Goal: Task Accomplishment & Management: Use online tool/utility

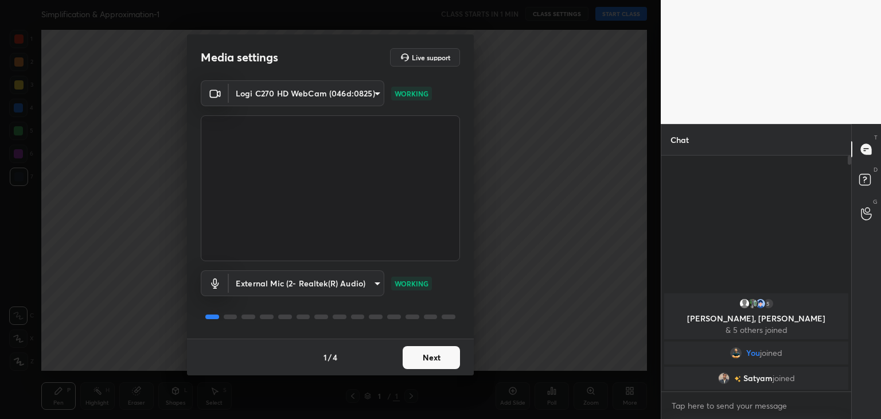
click at [429, 355] on button "Next" at bounding box center [431, 357] width 57 height 23
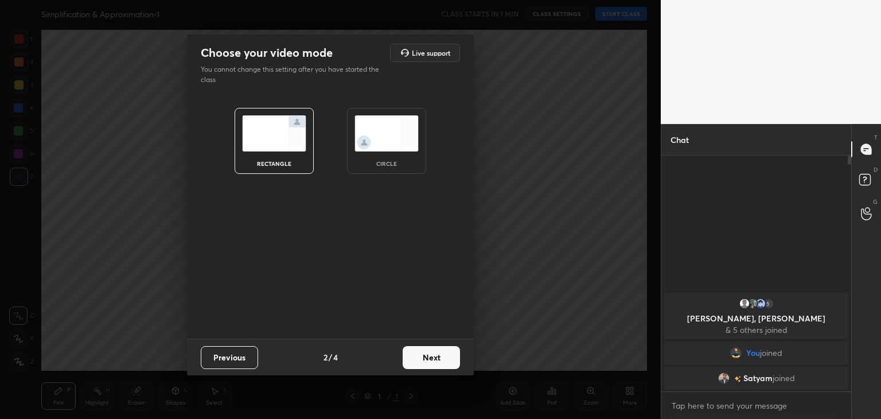
click at [428, 355] on button "Next" at bounding box center [431, 357] width 57 height 23
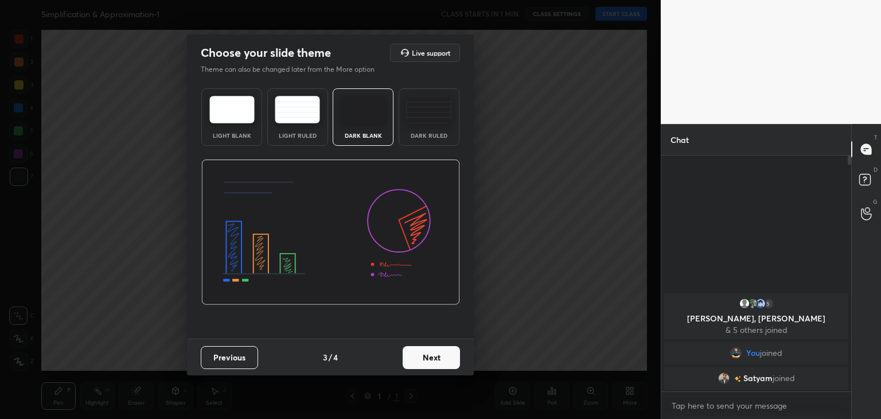
click at [245, 108] on img at bounding box center [231, 110] width 45 height 28
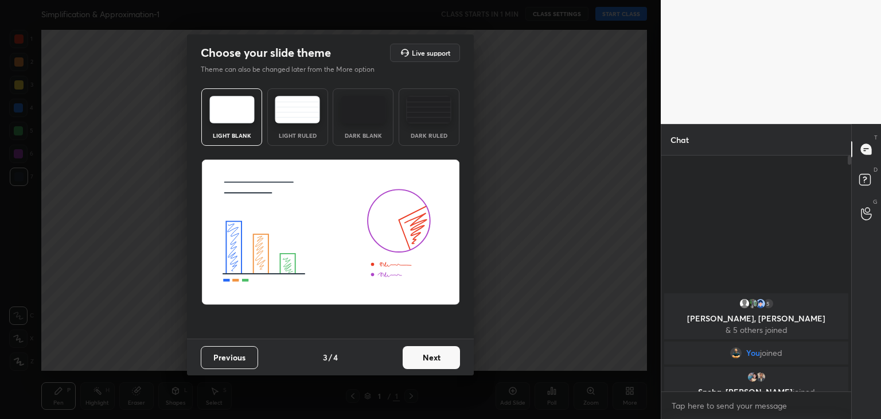
click at [428, 356] on button "Next" at bounding box center [431, 357] width 57 height 23
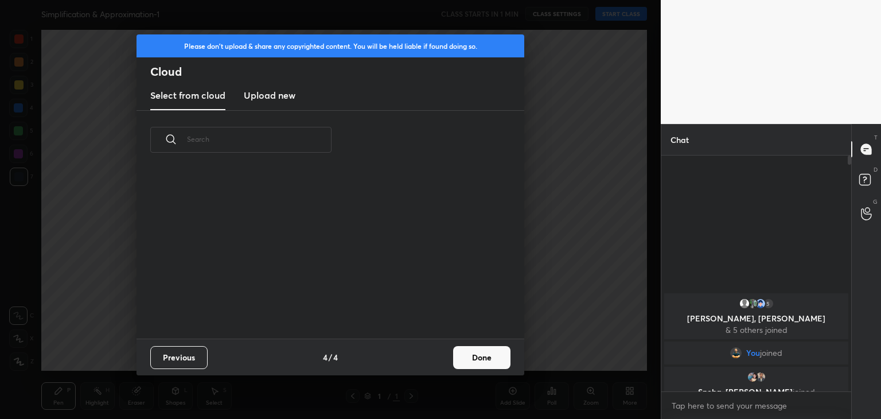
scroll to position [3, 6]
click at [280, 96] on h3 "Upload new" at bounding box center [270, 95] width 52 height 14
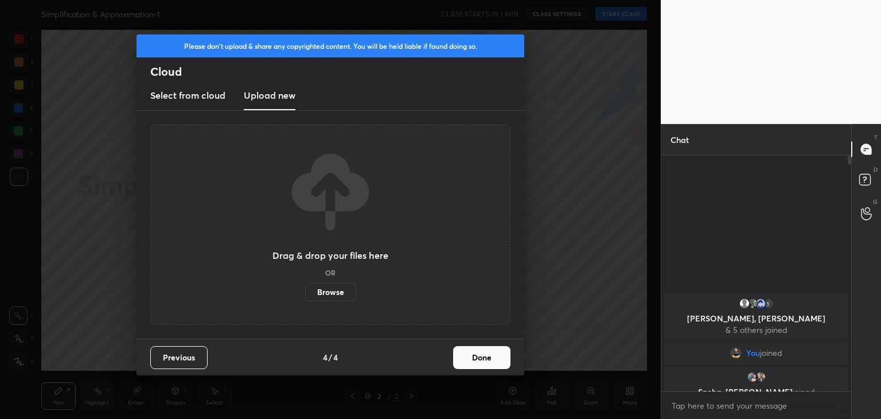
click at [337, 290] on label "Browse" at bounding box center [330, 292] width 51 height 18
click at [305, 290] on input "Browse" at bounding box center [305, 292] width 0 height 18
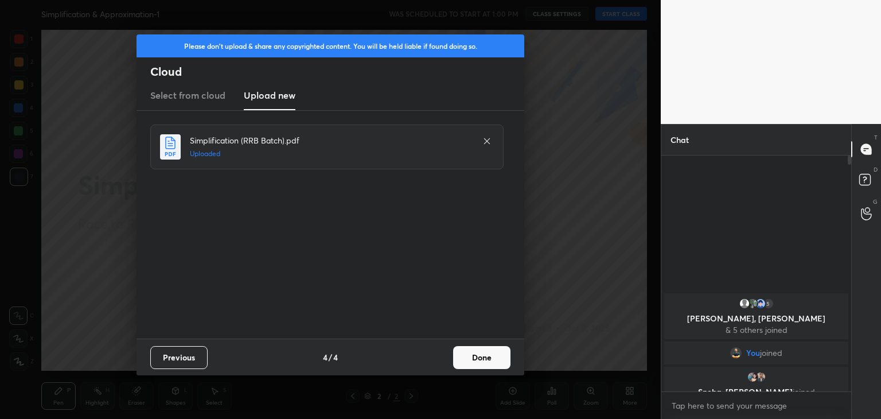
click at [478, 362] on button "Done" at bounding box center [481, 357] width 57 height 23
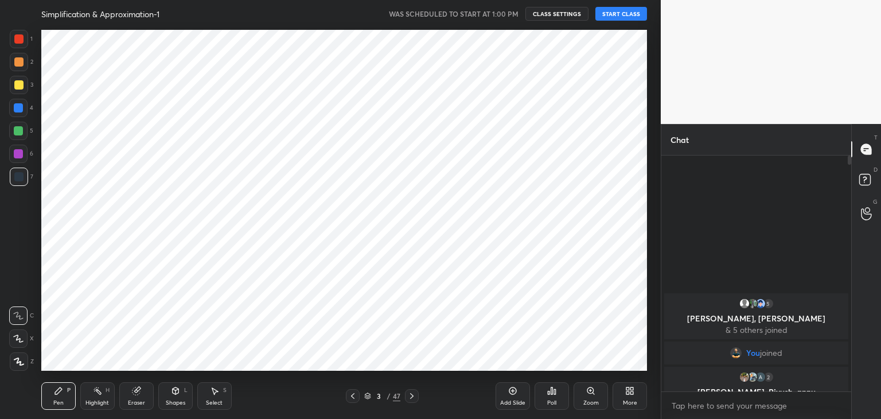
click at [850, 174] on div at bounding box center [848, 273] width 7 height 236
click at [21, 37] on div at bounding box center [18, 38] width 9 height 9
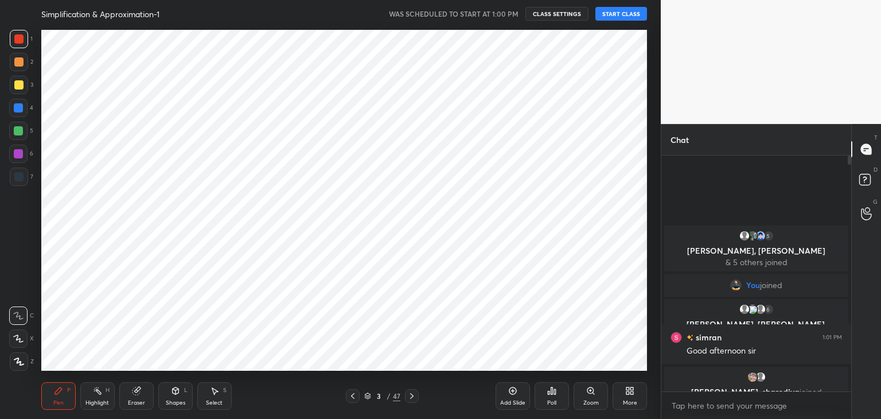
click at [607, 11] on button "START CLASS" at bounding box center [622, 14] width 52 height 14
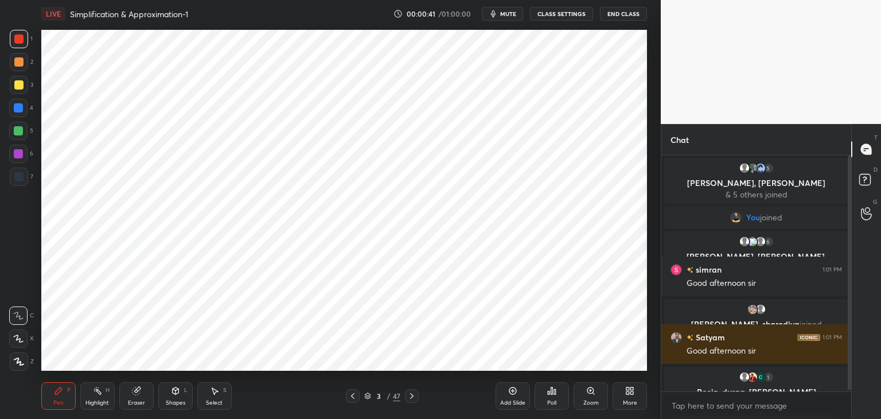
click at [24, 334] on div at bounding box center [18, 338] width 18 height 18
click at [138, 391] on icon at bounding box center [136, 390] width 7 height 7
click at [20, 365] on div "Erase all" at bounding box center [18, 361] width 18 height 18
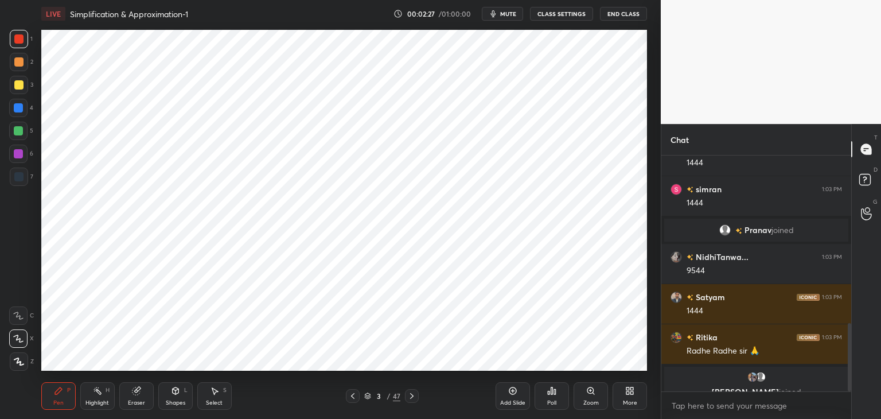
scroll to position [597, 0]
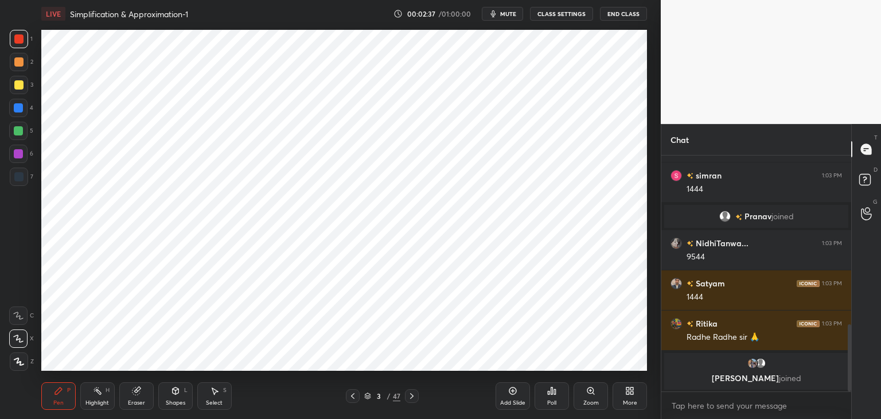
click at [414, 396] on icon at bounding box center [411, 395] width 9 height 9
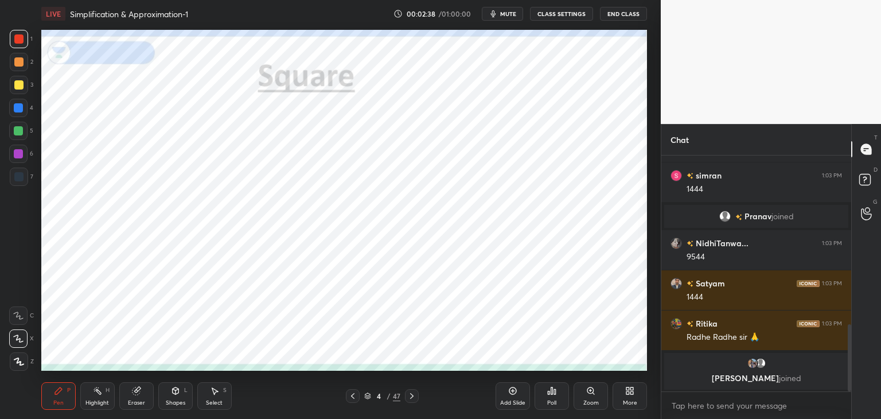
click at [411, 400] on icon at bounding box center [411, 395] width 9 height 9
click at [410, 392] on icon at bounding box center [411, 395] width 9 height 9
click at [411, 393] on icon at bounding box center [411, 395] width 9 height 9
click at [349, 398] on icon at bounding box center [352, 395] width 9 height 9
click at [353, 397] on icon at bounding box center [352, 395] width 9 height 9
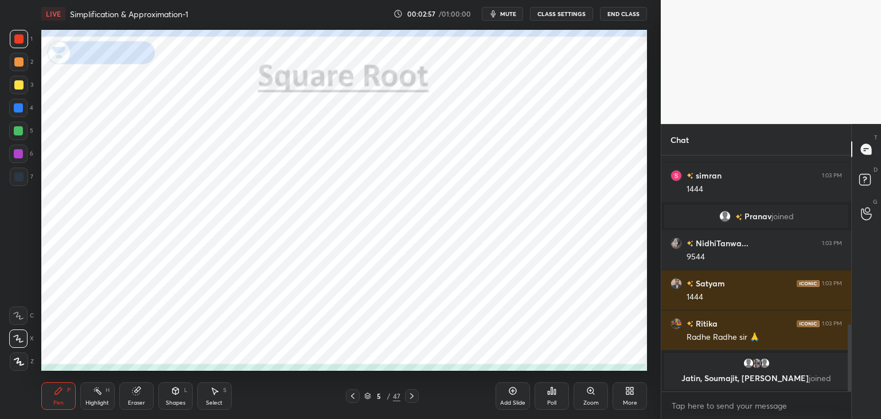
click at [24, 363] on div at bounding box center [19, 361] width 18 height 18
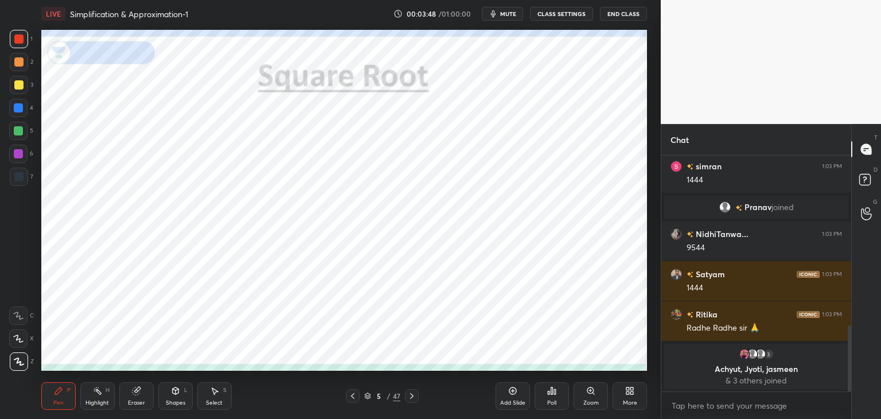
click at [351, 397] on icon at bounding box center [352, 395] width 9 height 9
click at [405, 395] on div at bounding box center [412, 396] width 14 height 14
click at [21, 104] on div at bounding box center [18, 107] width 9 height 9
click at [20, 173] on div at bounding box center [18, 176] width 9 height 9
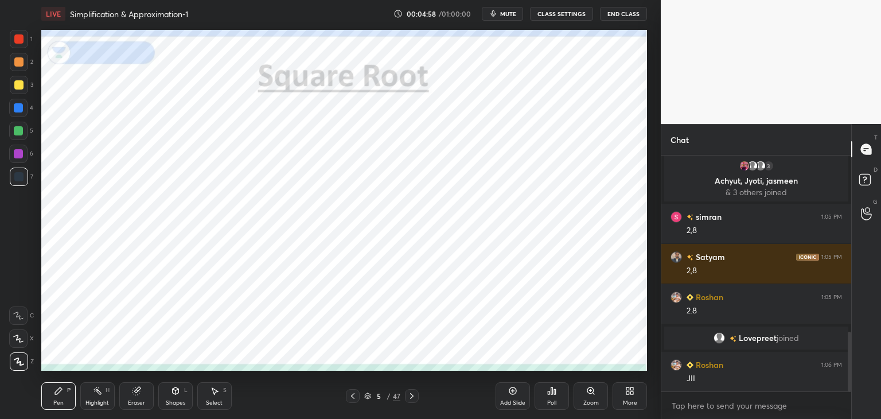
scroll to position [739, 0]
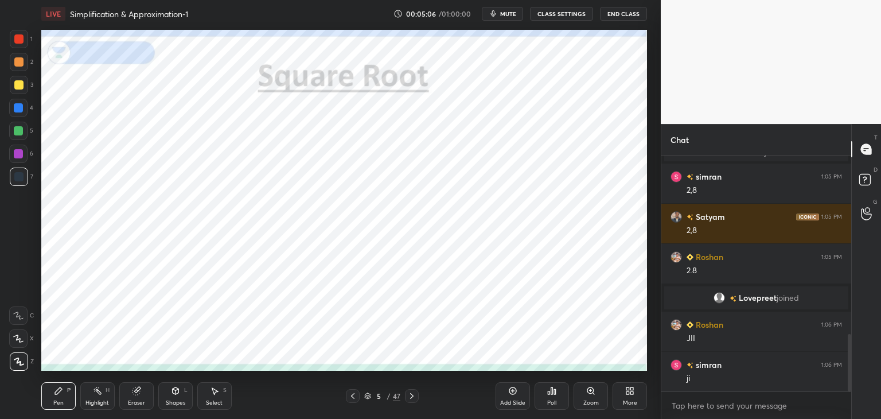
click at [28, 112] on div "4" at bounding box center [21, 108] width 24 height 18
click at [21, 111] on div at bounding box center [18, 107] width 9 height 9
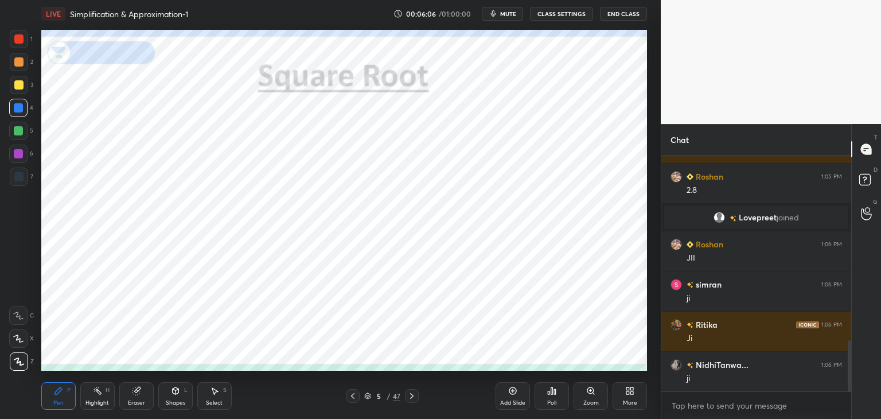
scroll to position [859, 0]
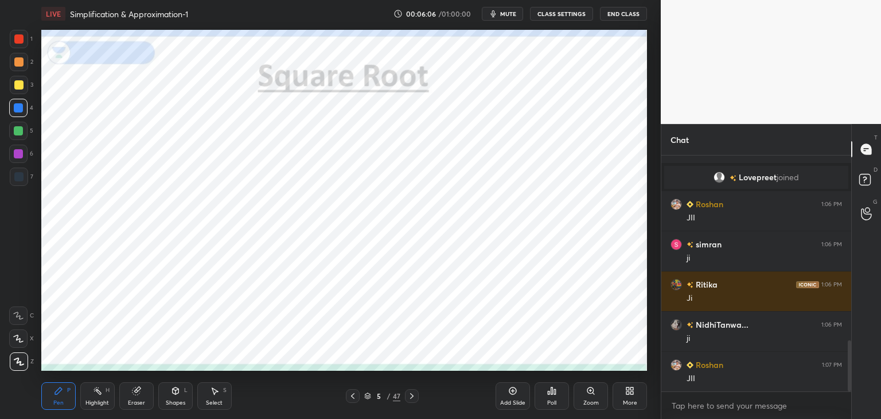
click at [18, 115] on div at bounding box center [18, 108] width 18 height 18
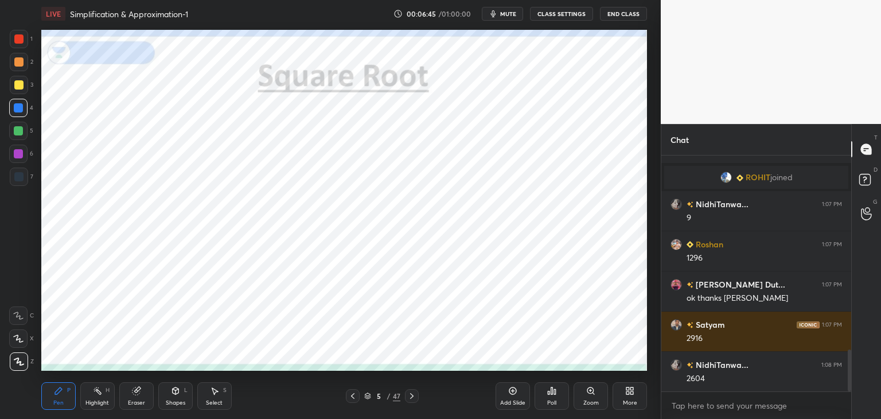
scroll to position [1128, 0]
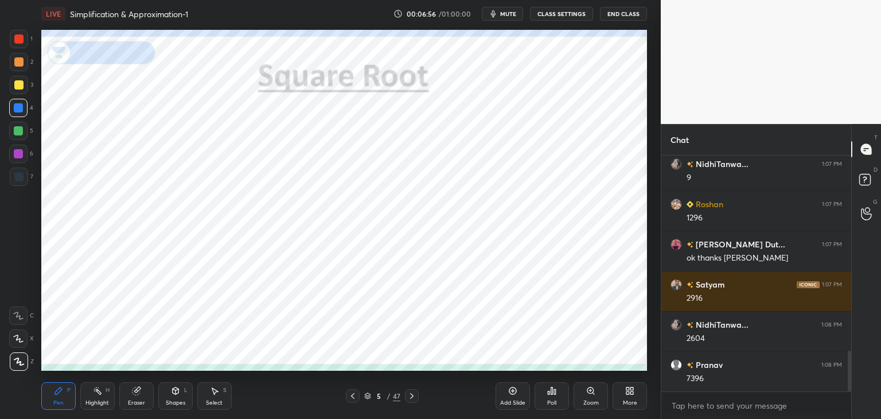
click at [26, 173] on div at bounding box center [19, 177] width 18 height 18
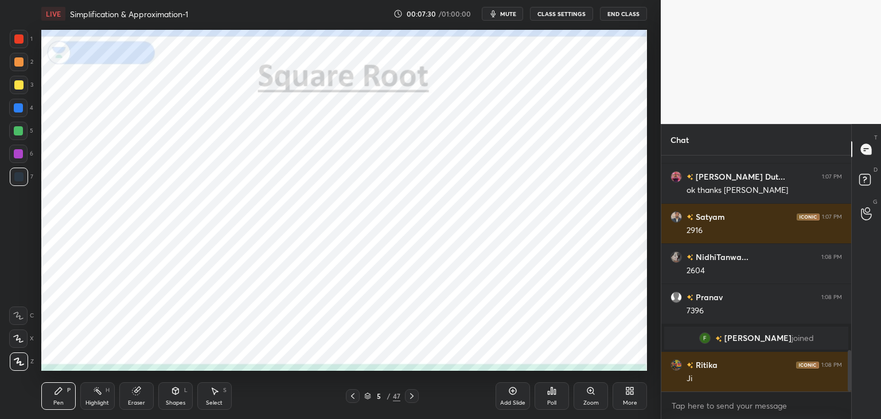
scroll to position [1146, 0]
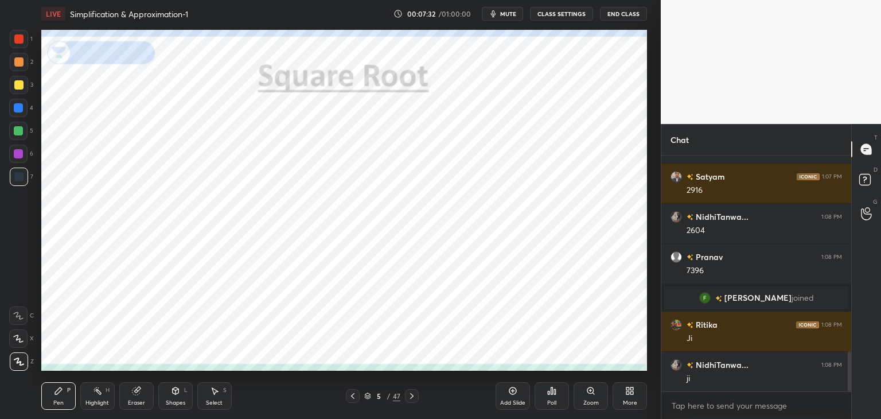
click at [18, 115] on div at bounding box center [18, 108] width 18 height 18
click at [30, 178] on div "7" at bounding box center [22, 177] width 24 height 18
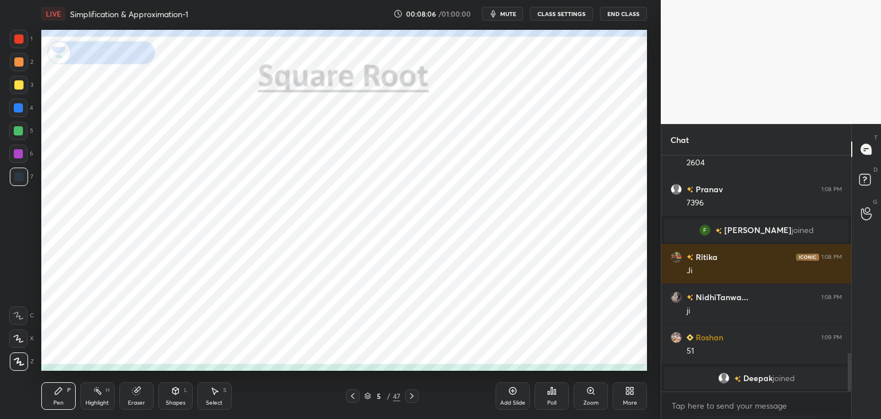
scroll to position [1232, 0]
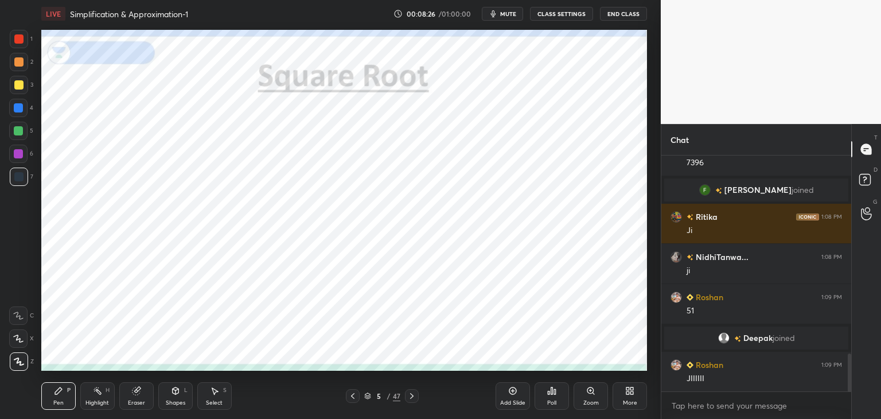
click at [407, 402] on div at bounding box center [412, 396] width 14 height 14
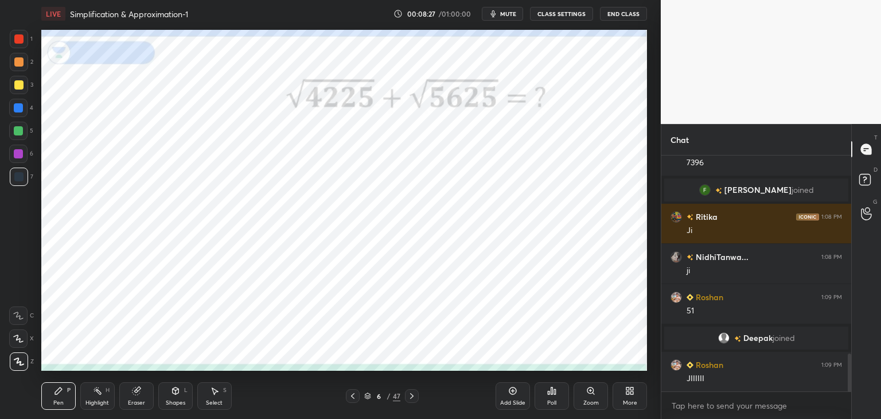
click at [352, 397] on icon at bounding box center [352, 396] width 3 height 6
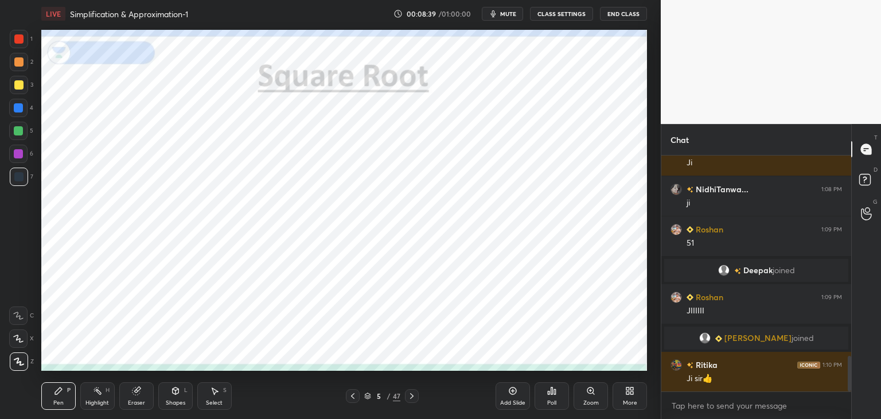
scroll to position [1329, 0]
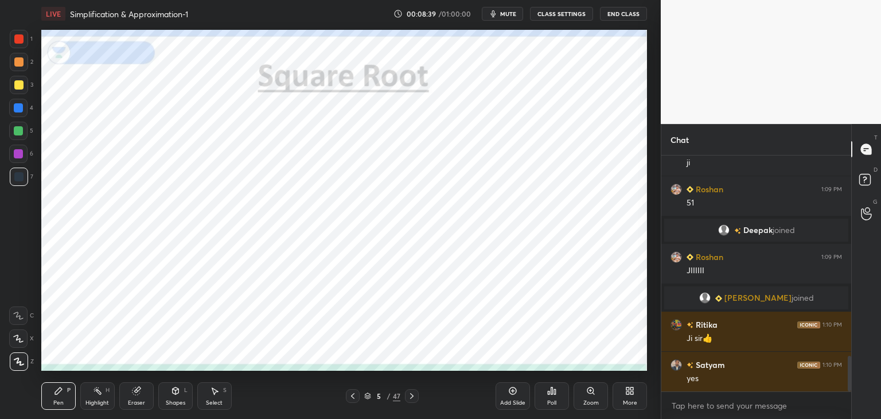
click at [515, 394] on icon at bounding box center [512, 390] width 7 height 7
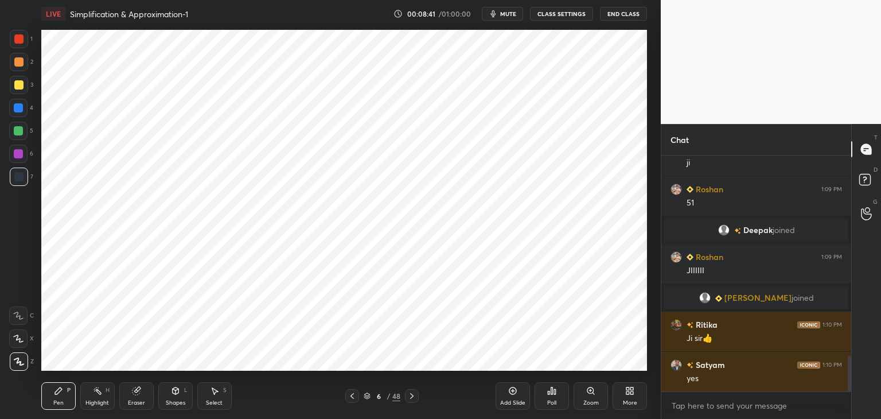
click at [17, 107] on div at bounding box center [18, 107] width 9 height 9
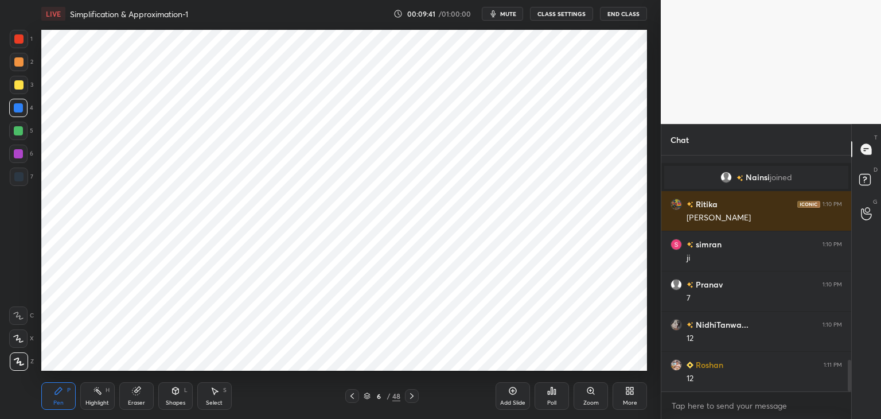
scroll to position [1582, 0]
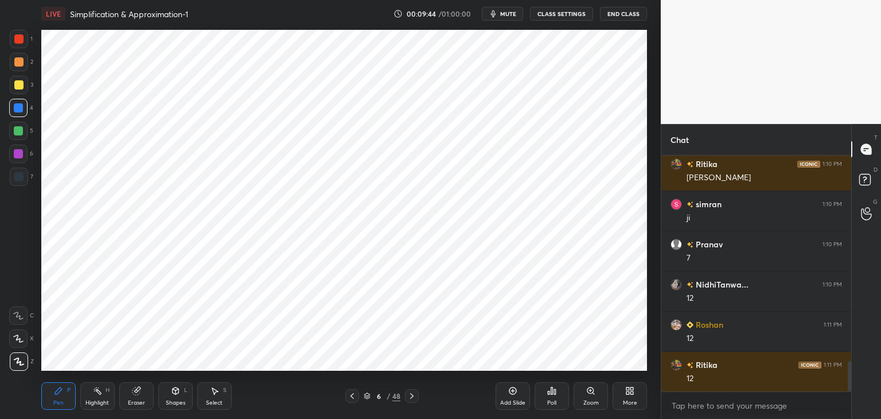
click at [352, 393] on icon at bounding box center [352, 395] width 9 height 9
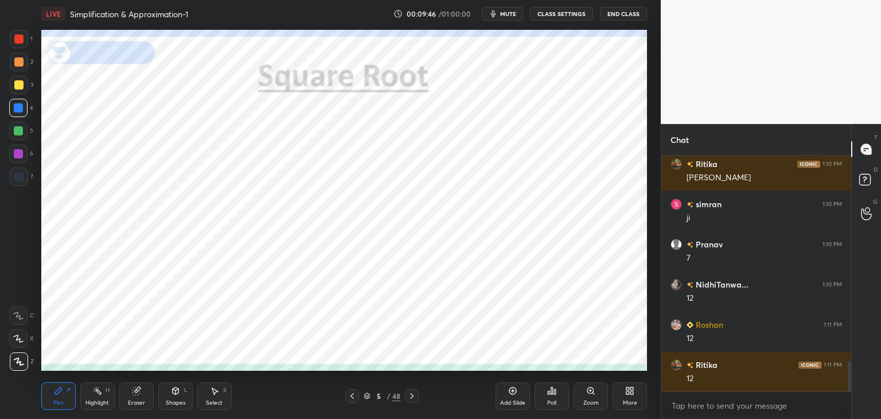
click at [413, 393] on icon at bounding box center [411, 395] width 9 height 9
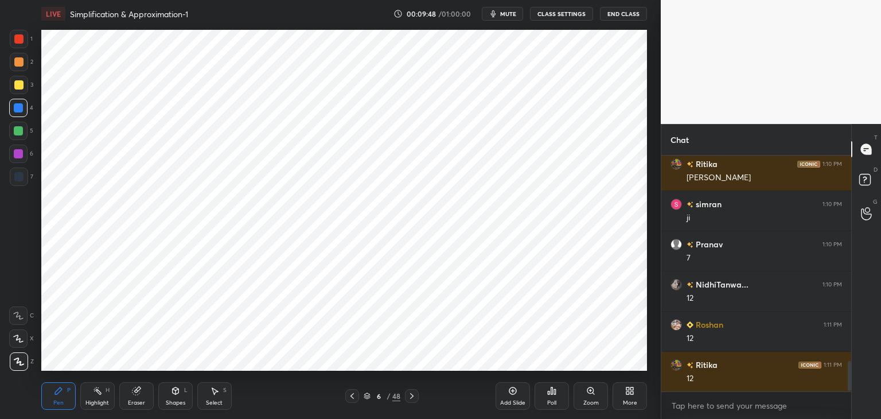
scroll to position [1610, 0]
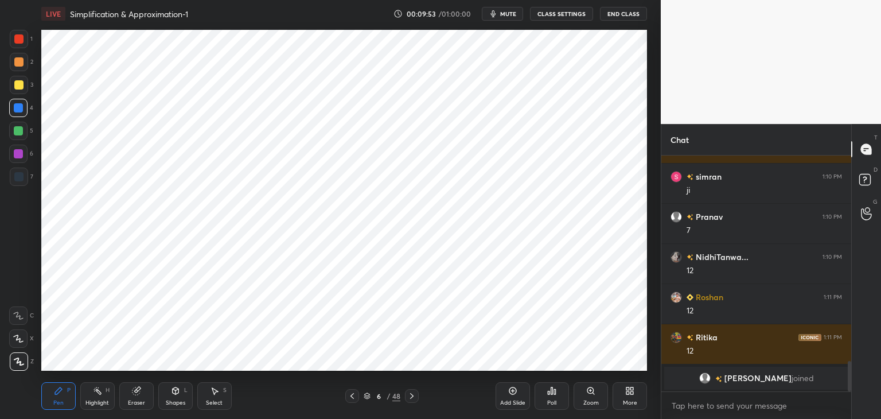
click at [142, 395] on div "Eraser" at bounding box center [136, 396] width 34 height 28
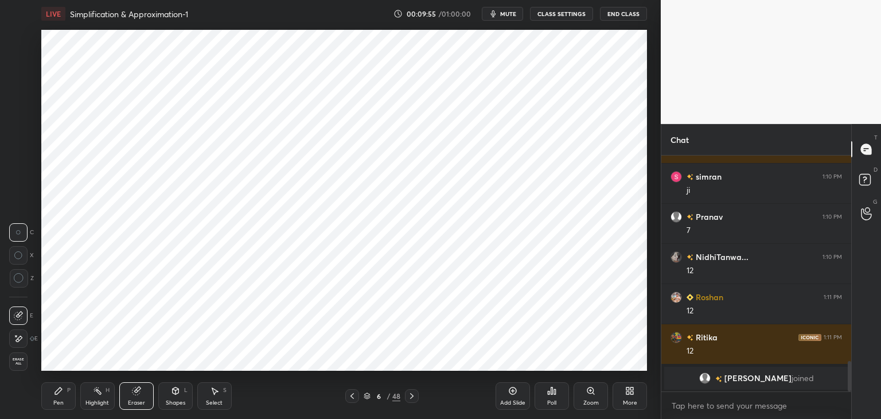
click at [61, 395] on icon at bounding box center [58, 390] width 9 height 9
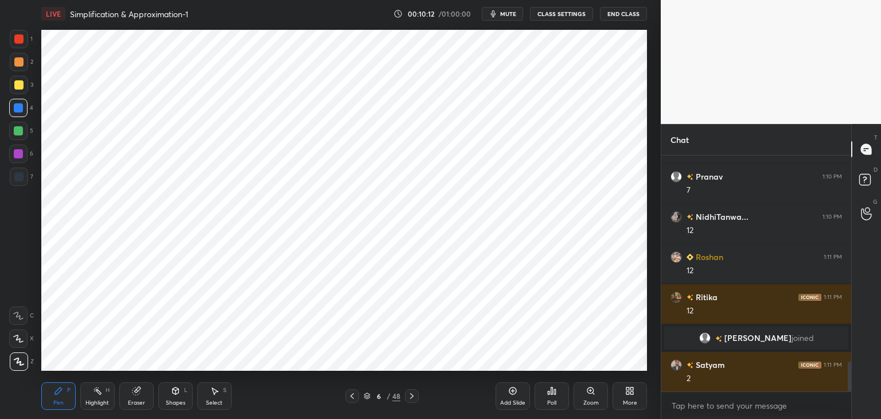
scroll to position [1623, 0]
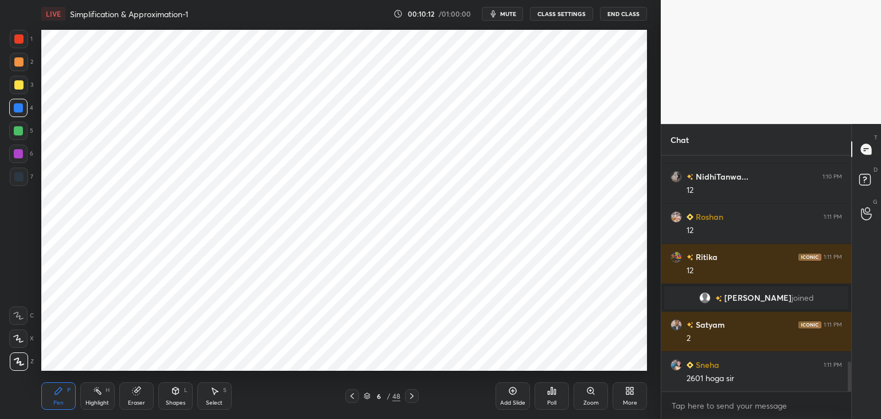
click at [353, 398] on icon at bounding box center [352, 396] width 3 height 6
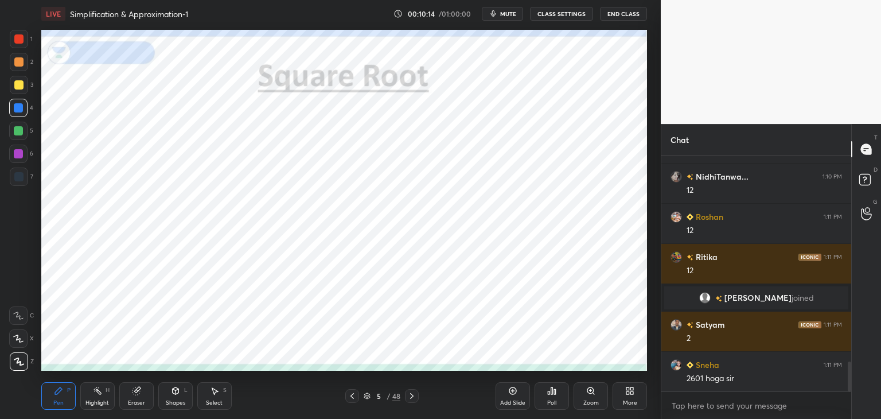
click at [414, 397] on icon at bounding box center [411, 395] width 9 height 9
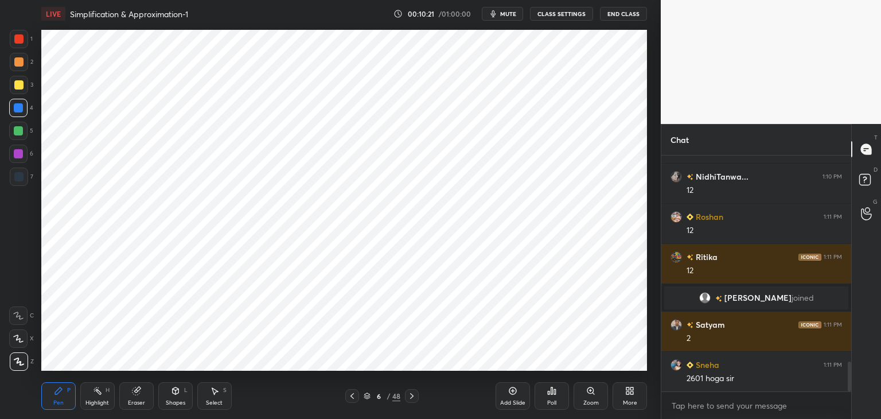
click at [353, 396] on icon at bounding box center [352, 395] width 9 height 9
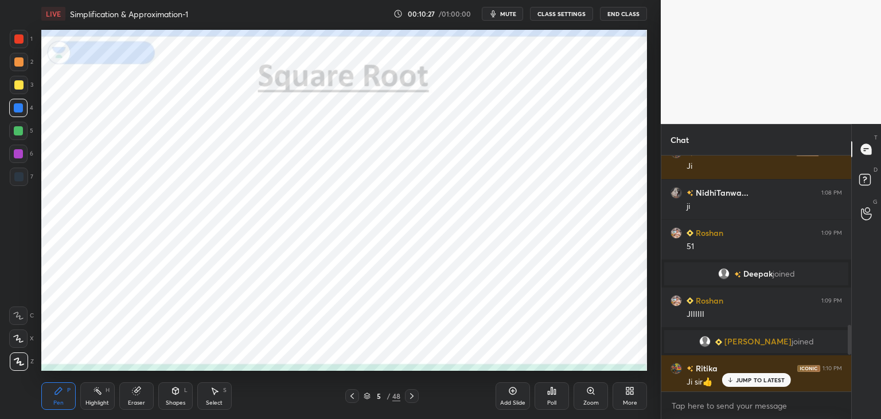
click at [743, 379] on p "JUMP TO LATEST" at bounding box center [760, 379] width 49 height 7
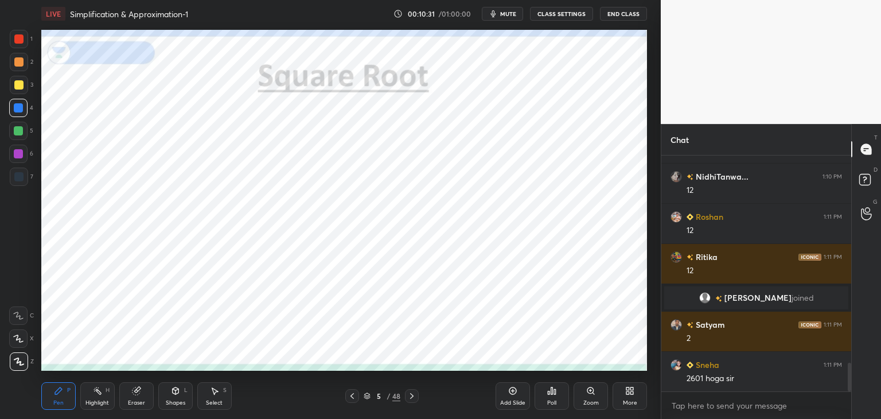
scroll to position [1751, 0]
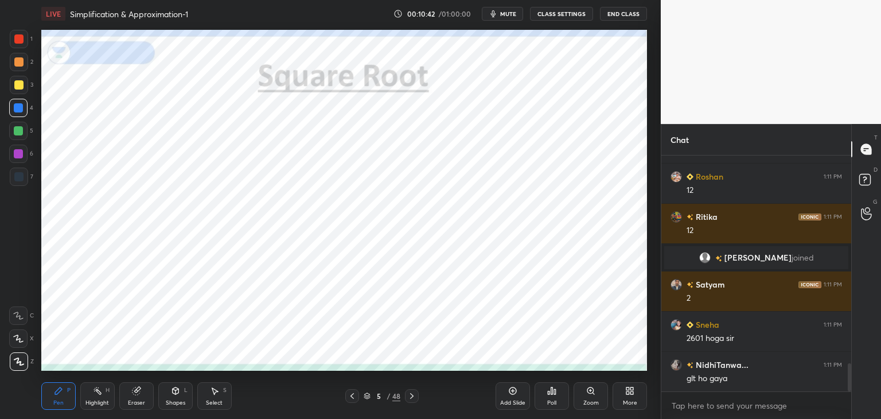
click at [140, 392] on icon at bounding box center [136, 390] width 9 height 9
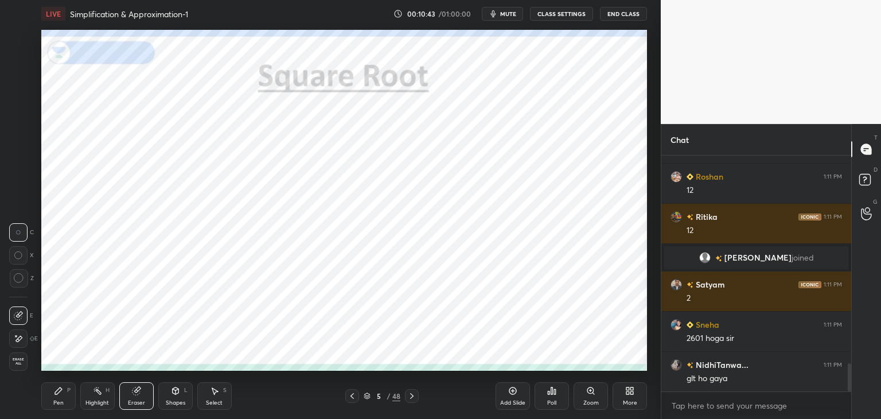
scroll to position [1791, 0]
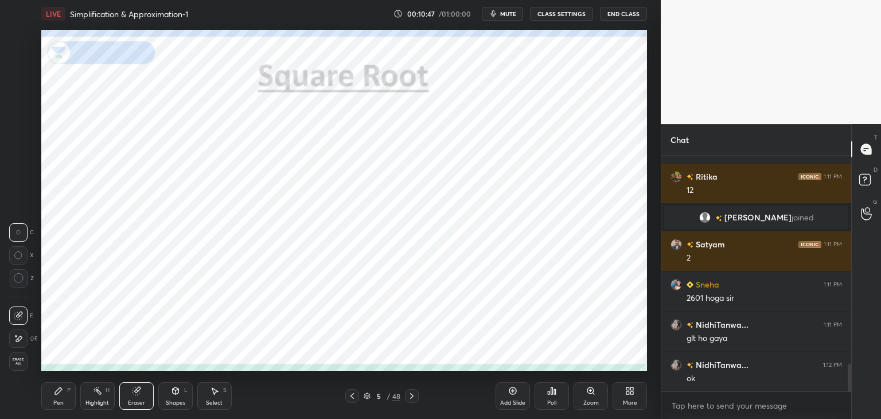
click at [64, 391] on div "Pen P" at bounding box center [58, 396] width 34 height 28
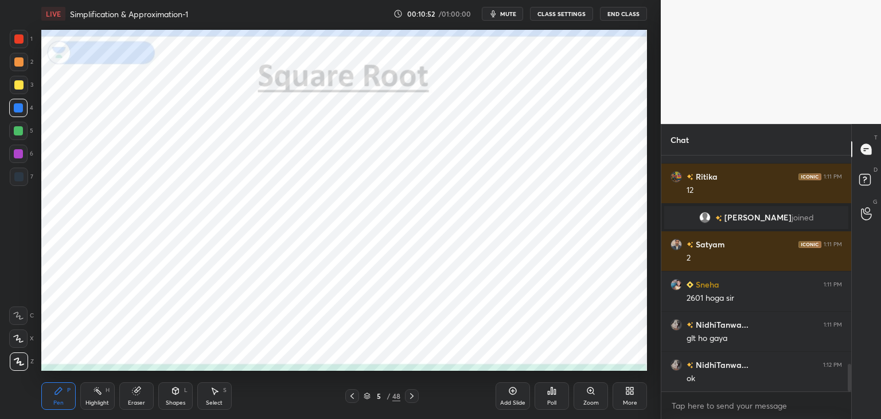
click at [410, 392] on icon at bounding box center [411, 395] width 9 height 9
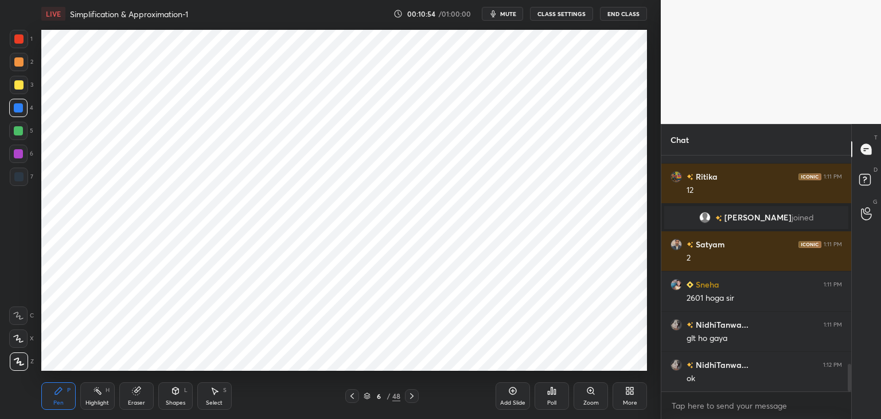
click at [139, 395] on icon at bounding box center [136, 390] width 9 height 9
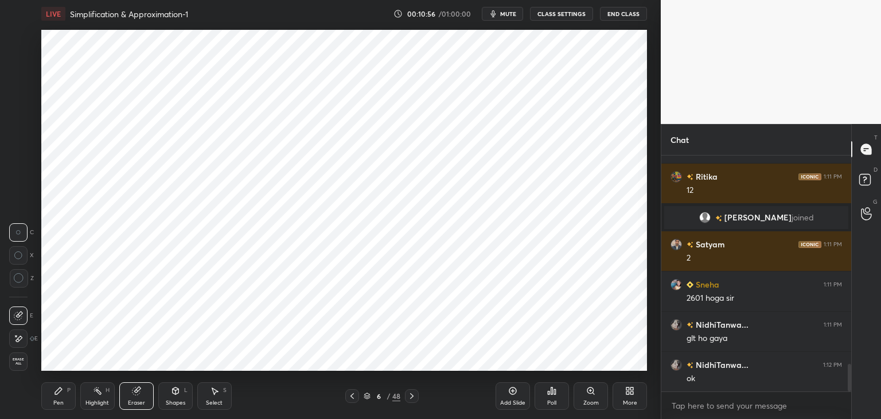
click at [60, 388] on icon at bounding box center [58, 390] width 7 height 7
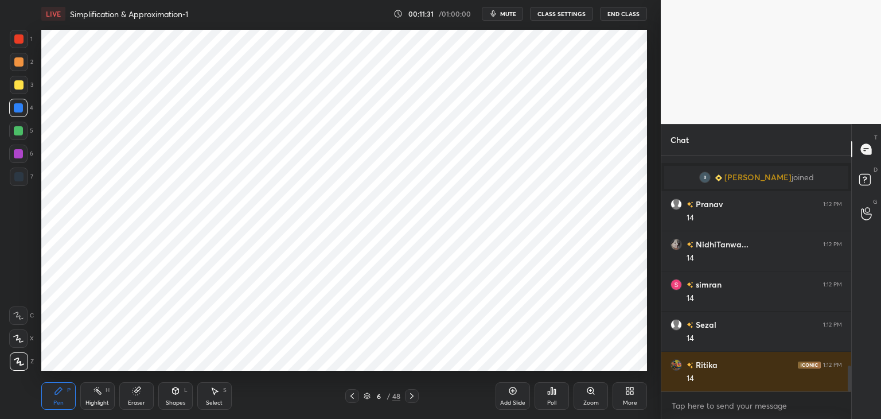
scroll to position [1939, 0]
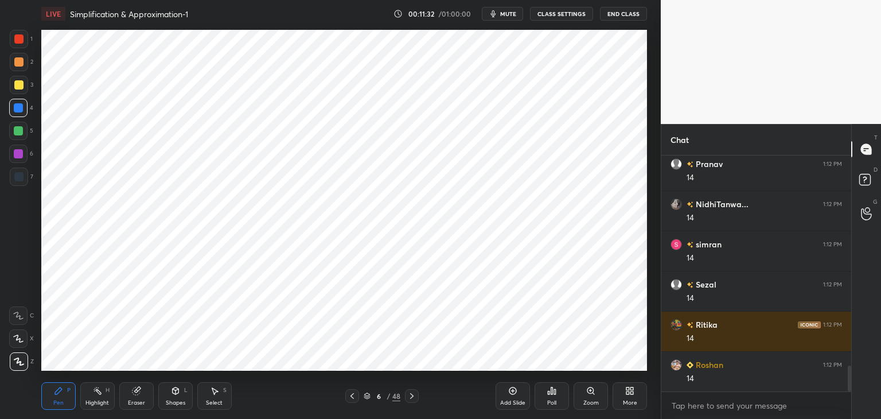
click at [419, 395] on div "6 / 48" at bounding box center [382, 396] width 227 height 14
click at [417, 394] on div at bounding box center [412, 396] width 14 height 14
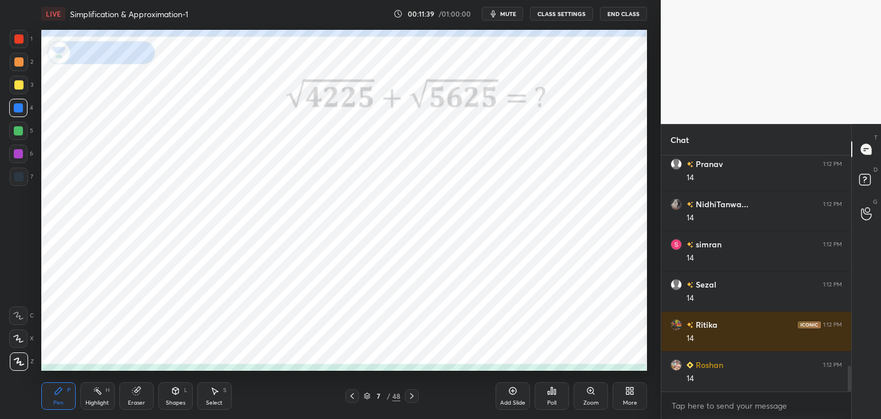
click at [26, 37] on div at bounding box center [19, 39] width 18 height 18
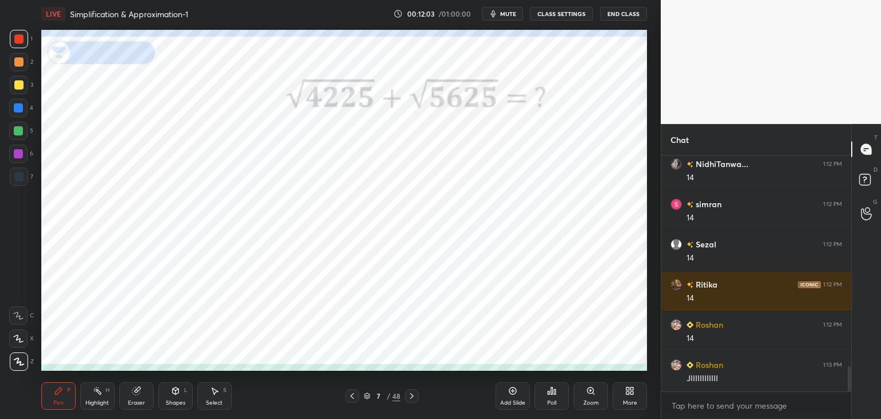
scroll to position [2020, 0]
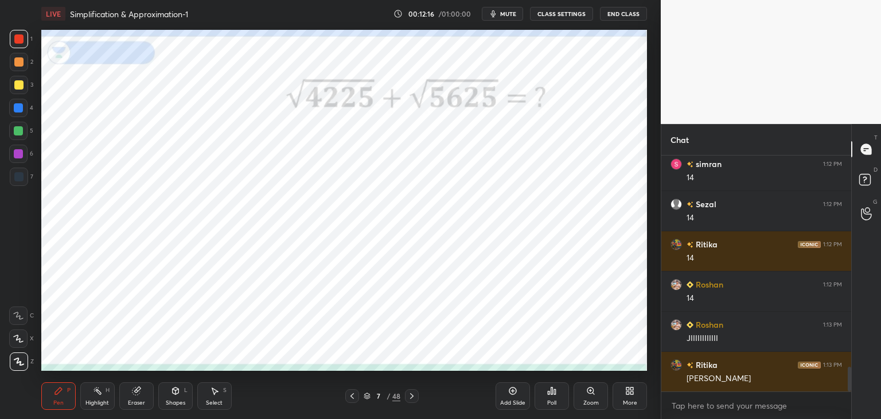
click at [416, 395] on icon at bounding box center [411, 395] width 9 height 9
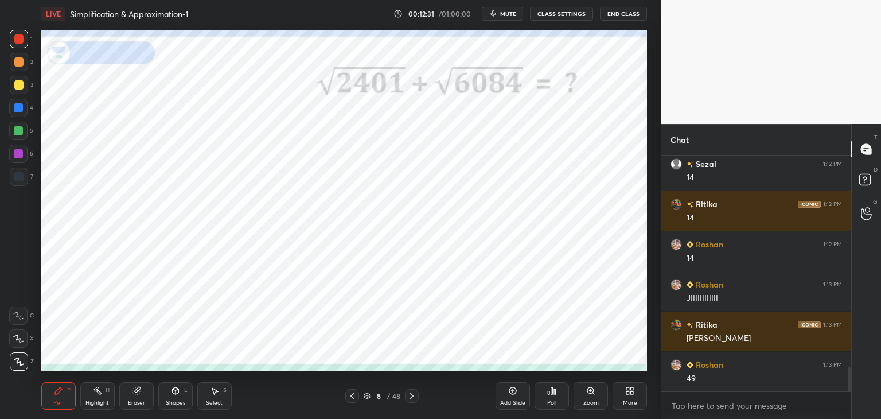
scroll to position [2100, 0]
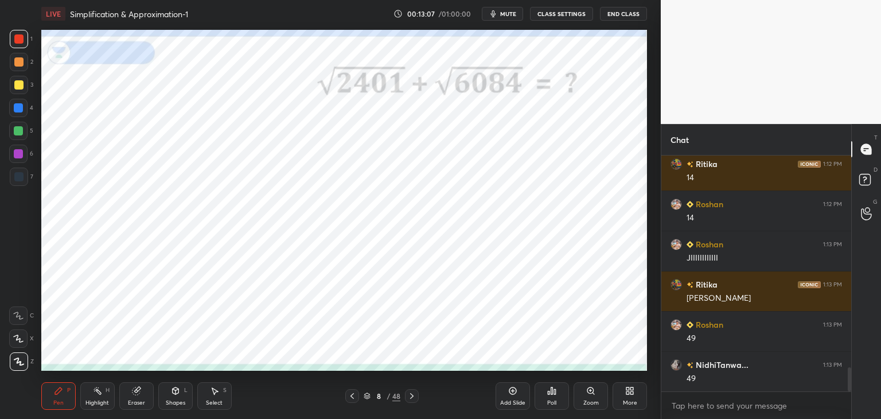
click at [412, 392] on icon at bounding box center [411, 395] width 9 height 9
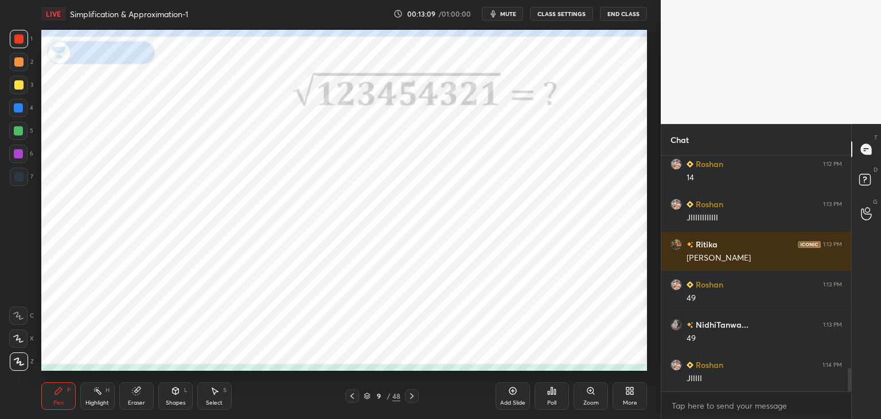
scroll to position [2180, 0]
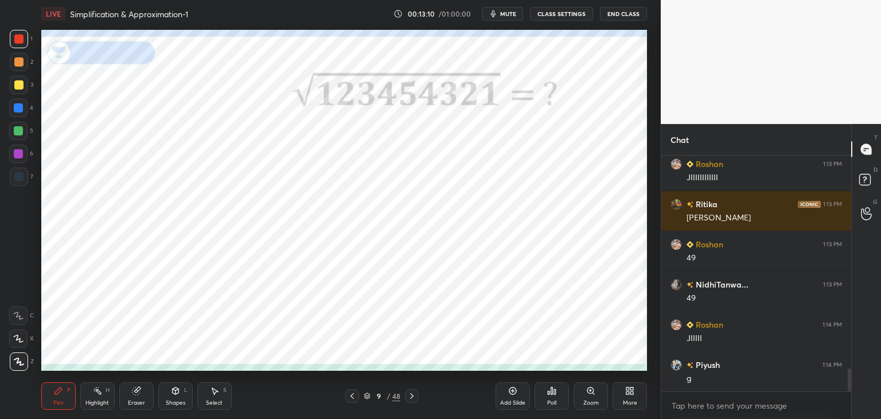
click at [358, 395] on div at bounding box center [352, 396] width 14 height 14
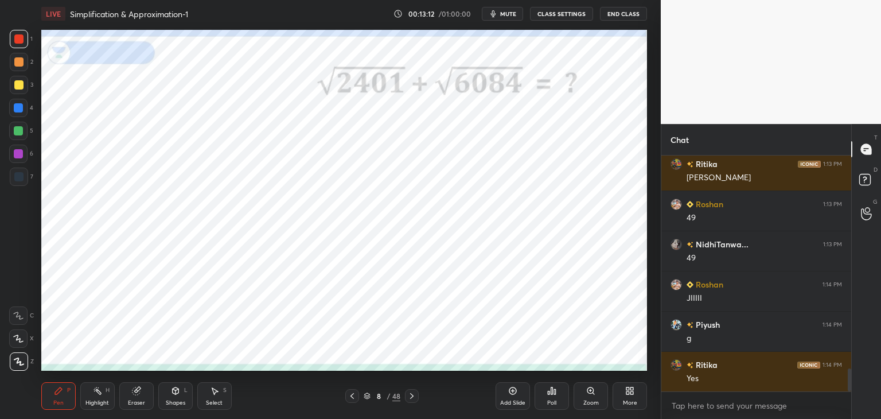
click at [509, 393] on icon at bounding box center [512, 390] width 9 height 9
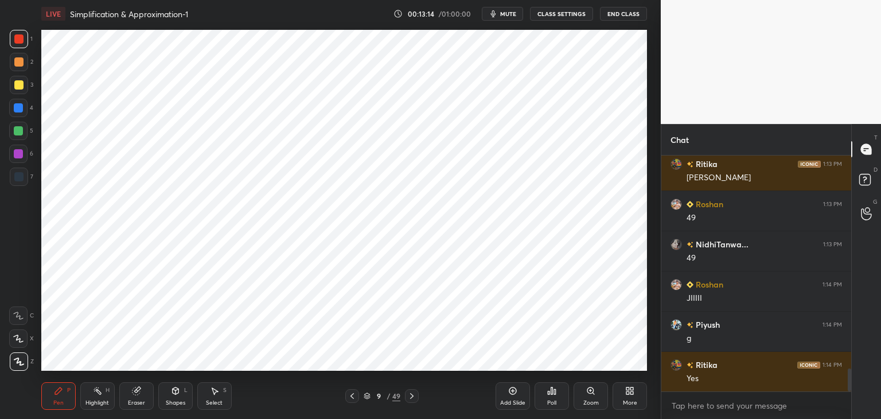
click at [22, 170] on div at bounding box center [19, 177] width 18 height 18
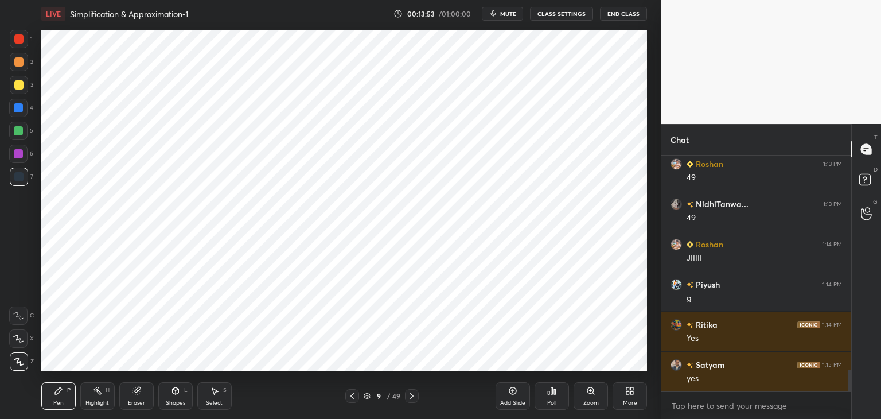
scroll to position [2301, 0]
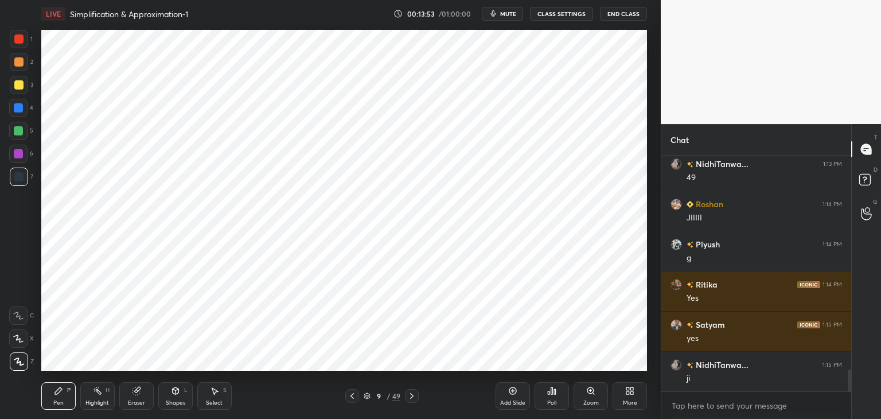
click at [411, 398] on icon at bounding box center [411, 396] width 3 height 6
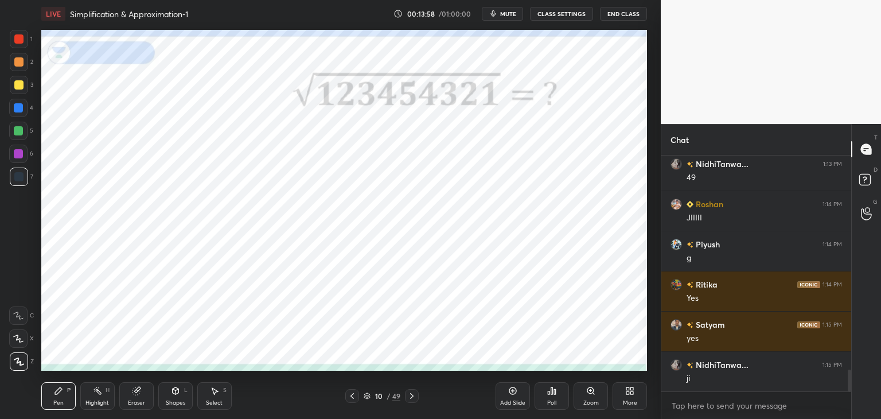
click at [22, 42] on div at bounding box center [18, 38] width 9 height 9
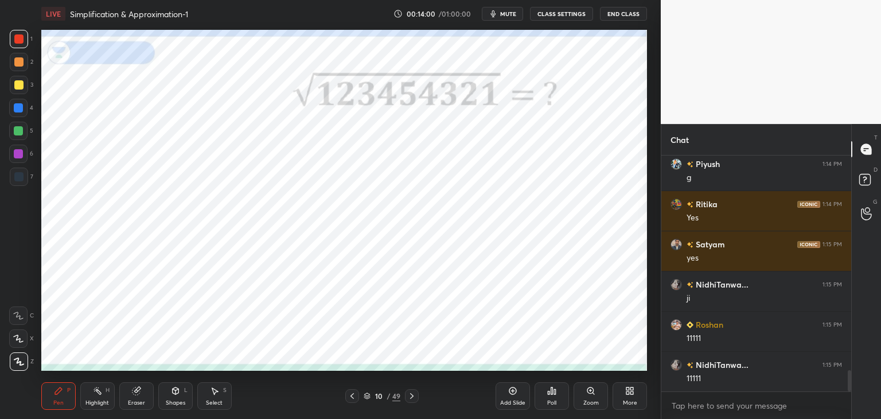
scroll to position [2421, 0]
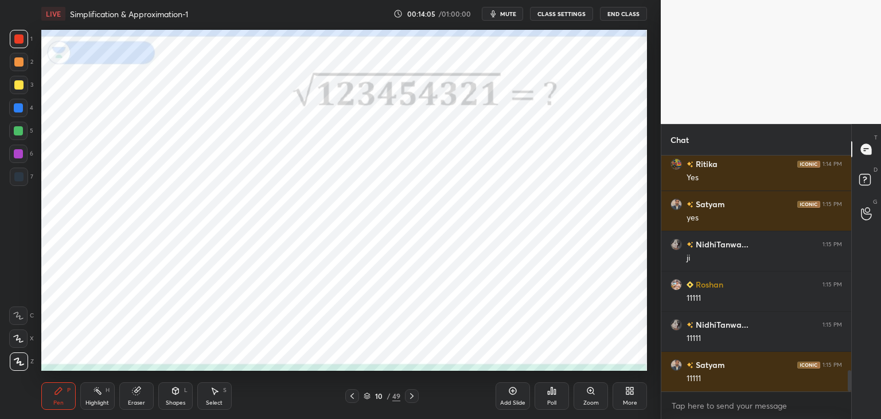
click at [413, 396] on icon at bounding box center [411, 396] width 3 height 6
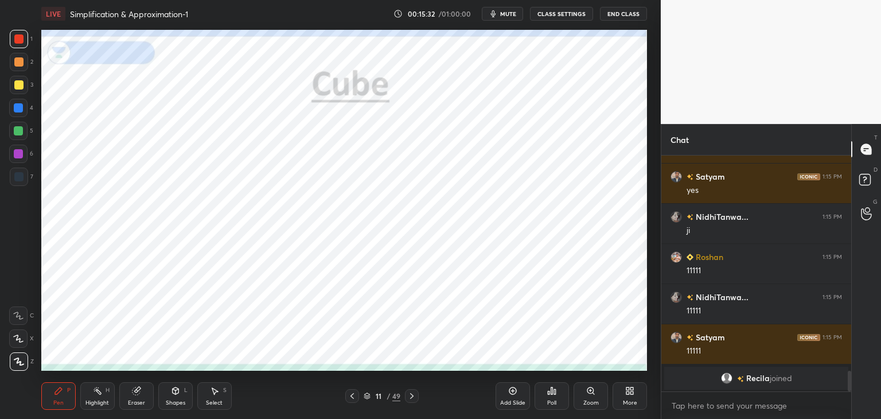
click at [413, 392] on icon at bounding box center [411, 395] width 9 height 9
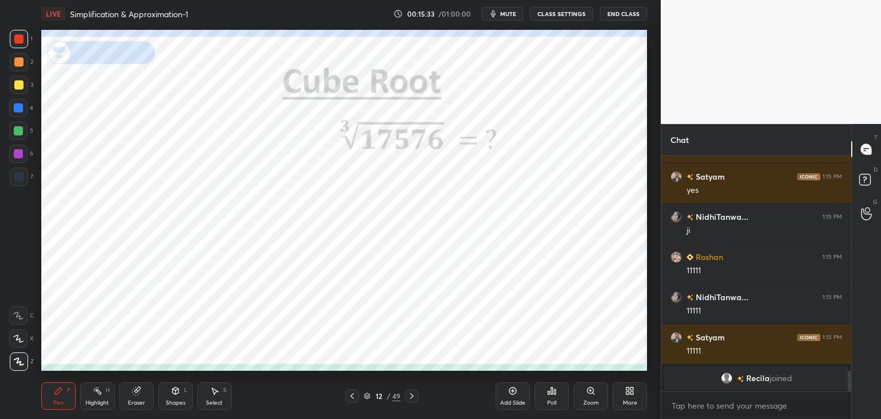
click at [356, 394] on icon at bounding box center [352, 395] width 9 height 9
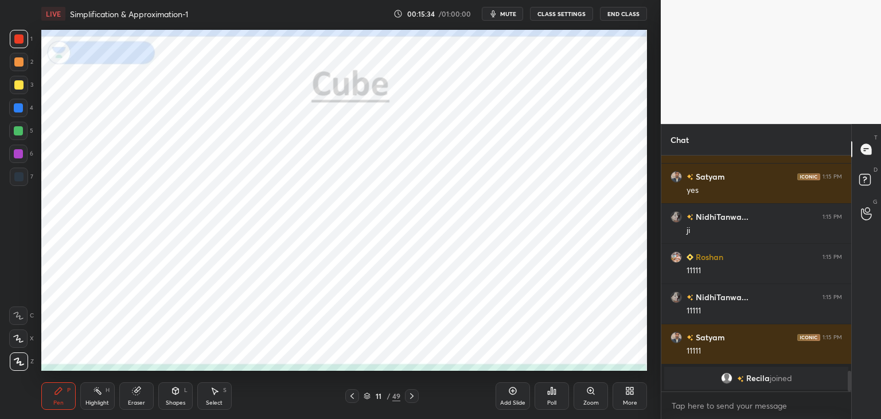
click at [510, 392] on icon at bounding box center [512, 390] width 9 height 9
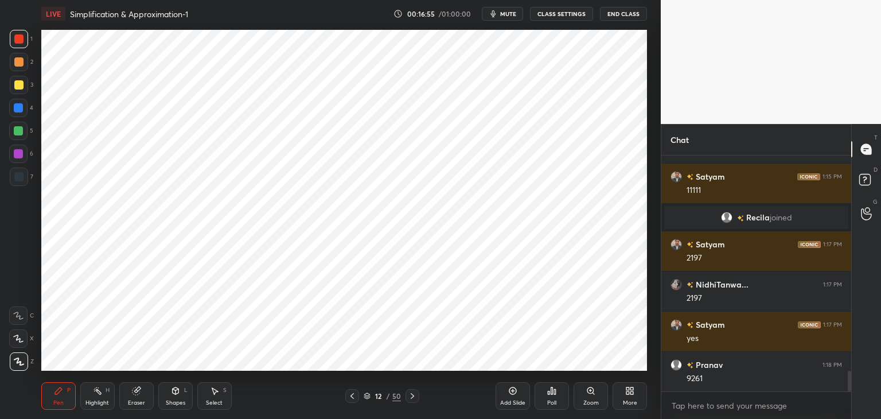
scroll to position [2493, 0]
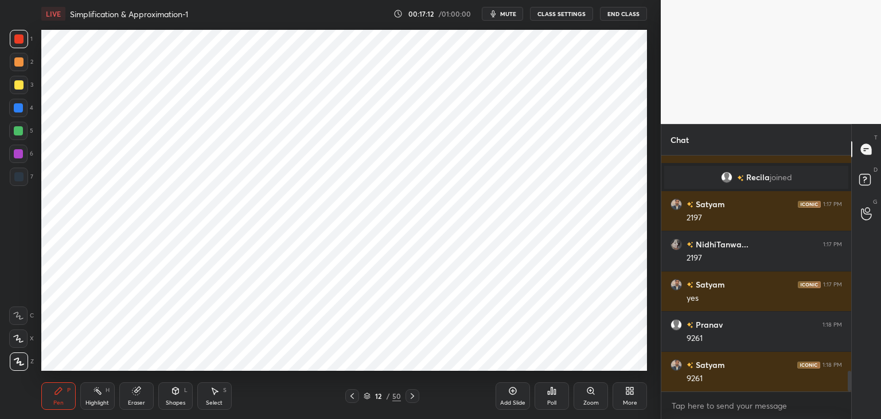
click at [513, 392] on icon at bounding box center [512, 390] width 9 height 9
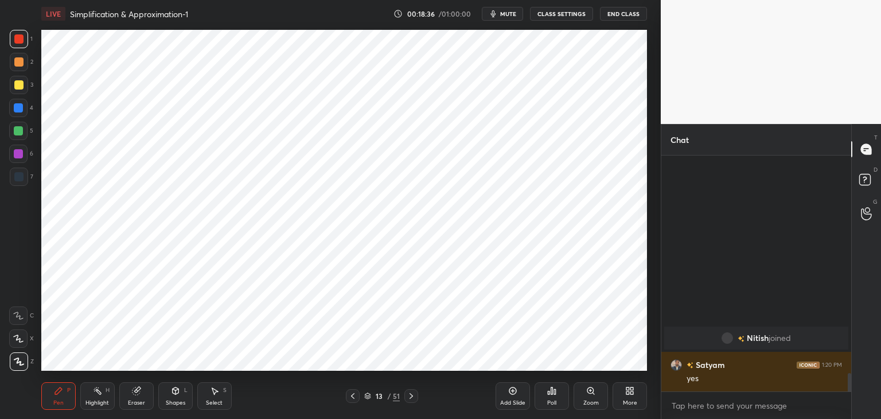
scroll to position [2682, 0]
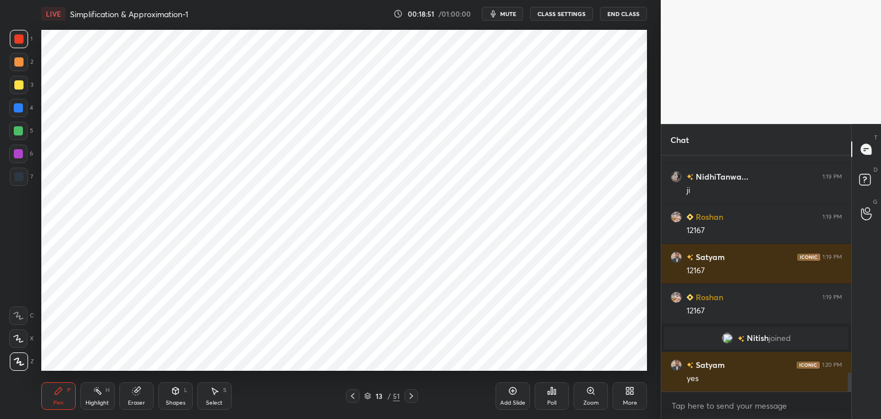
click at [417, 392] on div at bounding box center [411, 396] width 14 height 14
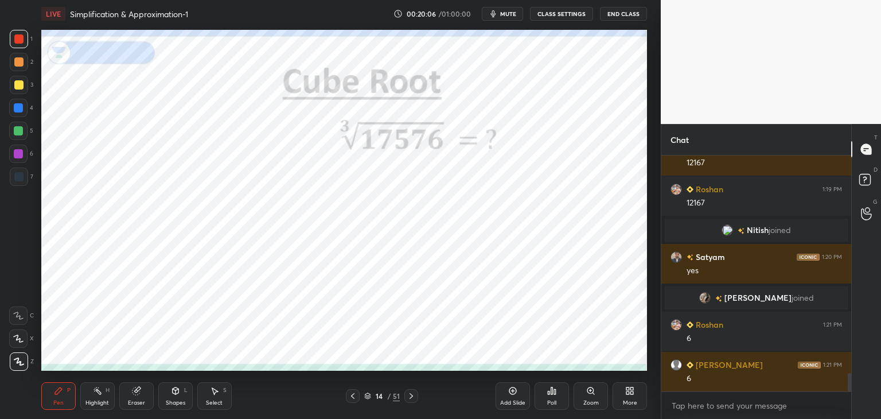
scroll to position [2795, 0]
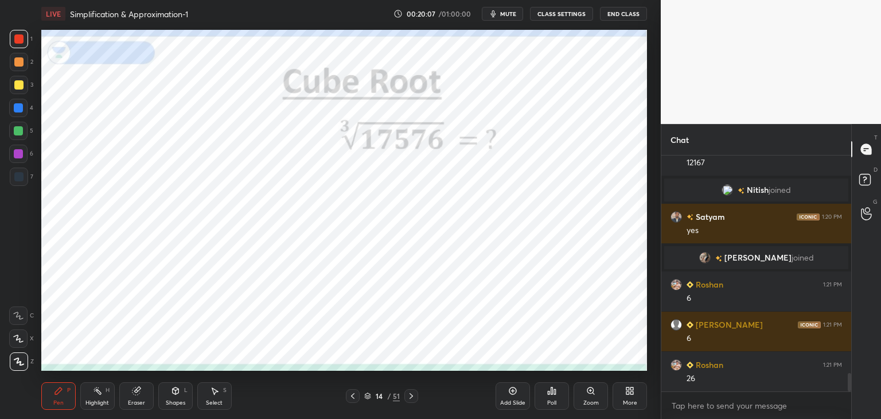
click at [413, 394] on icon at bounding box center [411, 395] width 9 height 9
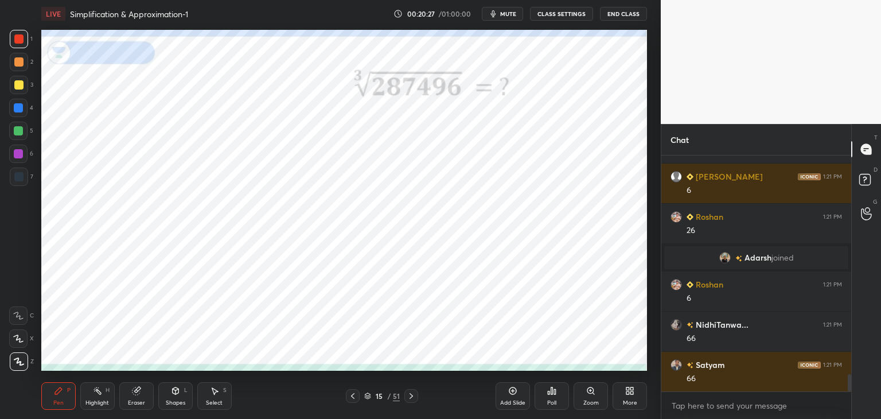
scroll to position [2973, 0]
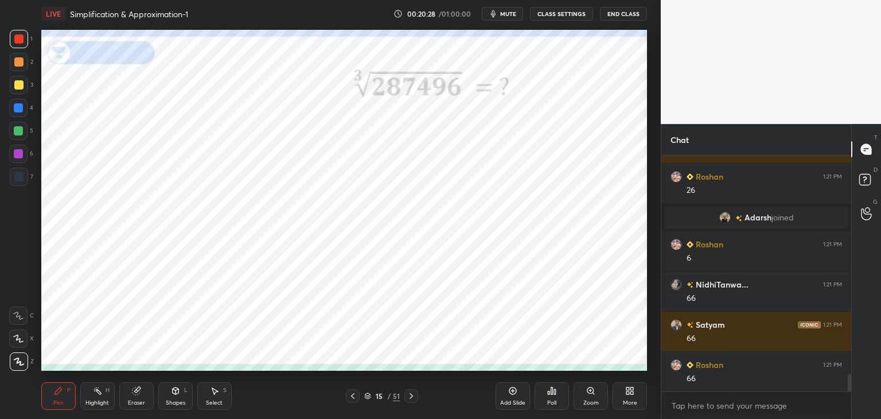
click at [410, 399] on icon at bounding box center [411, 395] width 9 height 9
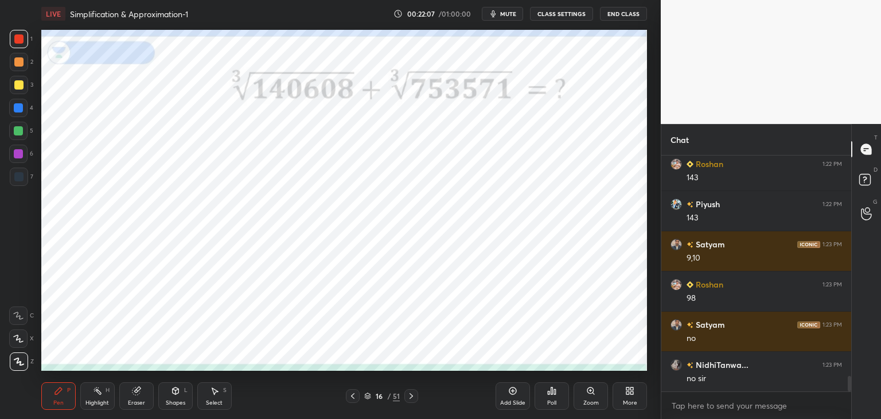
scroll to position [3425, 0]
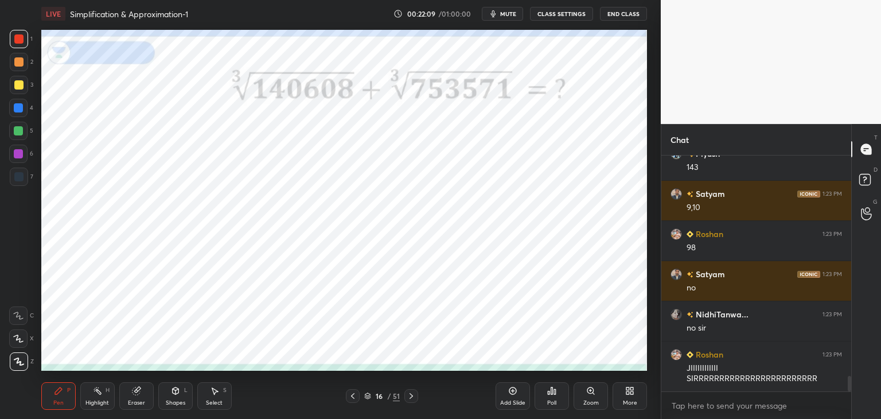
click at [408, 394] on icon at bounding box center [411, 395] width 9 height 9
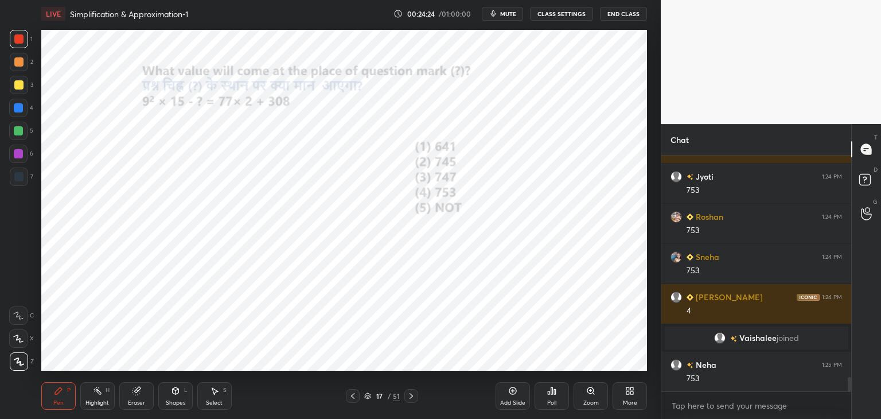
scroll to position [3633, 0]
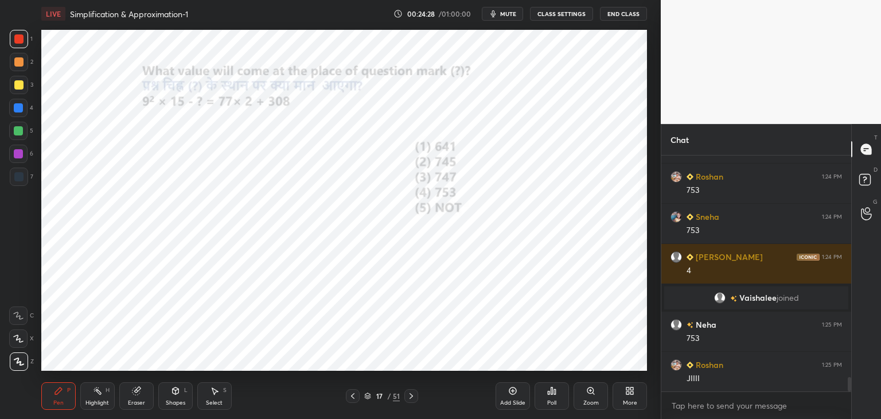
click at [411, 395] on icon at bounding box center [411, 395] width 9 height 9
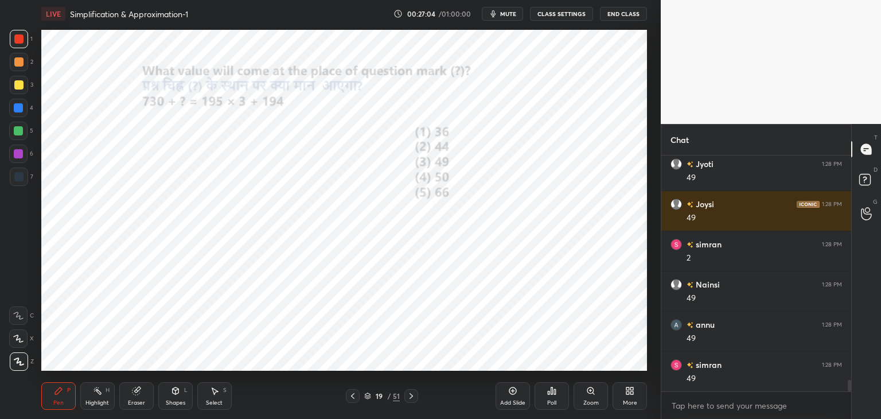
scroll to position [4648, 0]
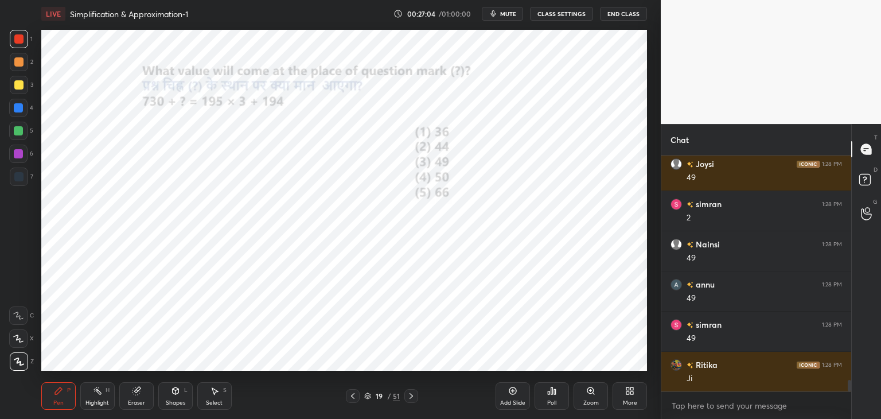
click at [411, 392] on icon at bounding box center [411, 395] width 9 height 9
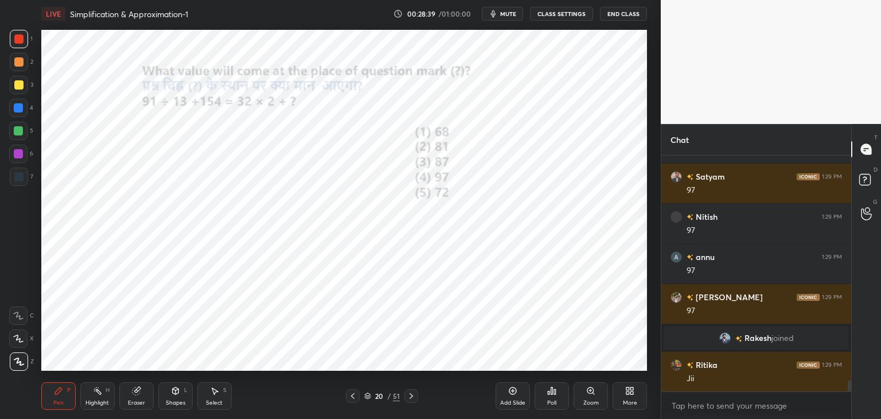
scroll to position [4817, 0]
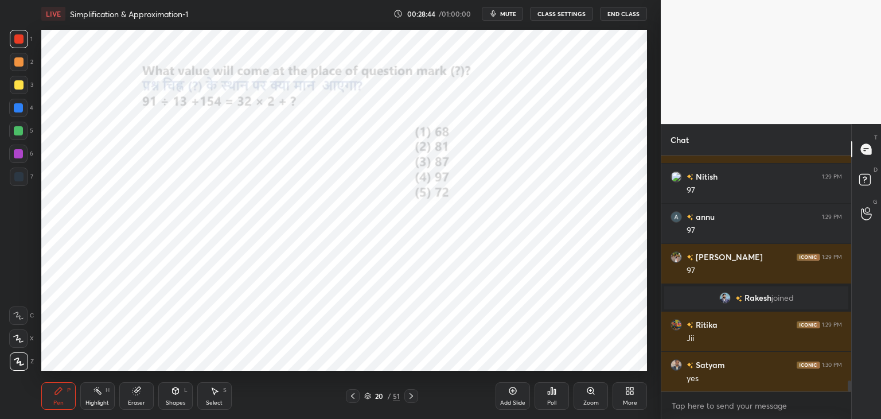
click at [413, 398] on icon at bounding box center [411, 395] width 9 height 9
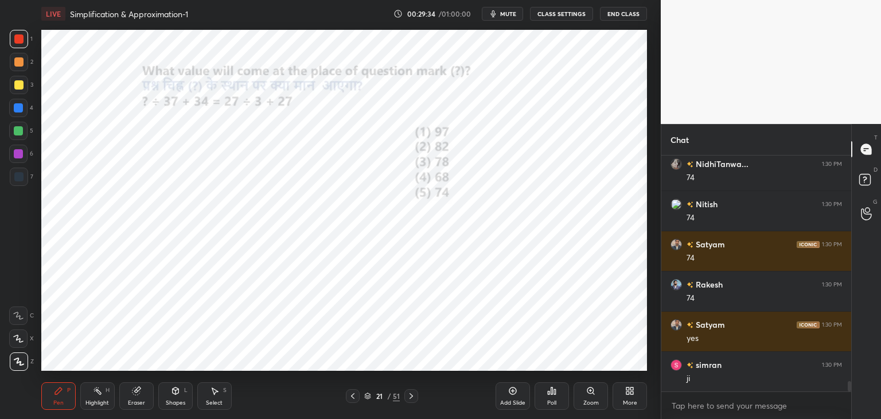
scroll to position [5299, 0]
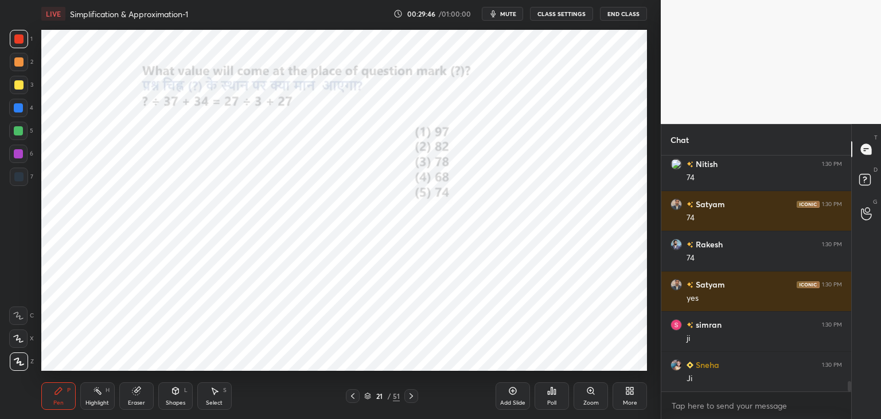
click at [411, 396] on icon at bounding box center [411, 395] width 9 height 9
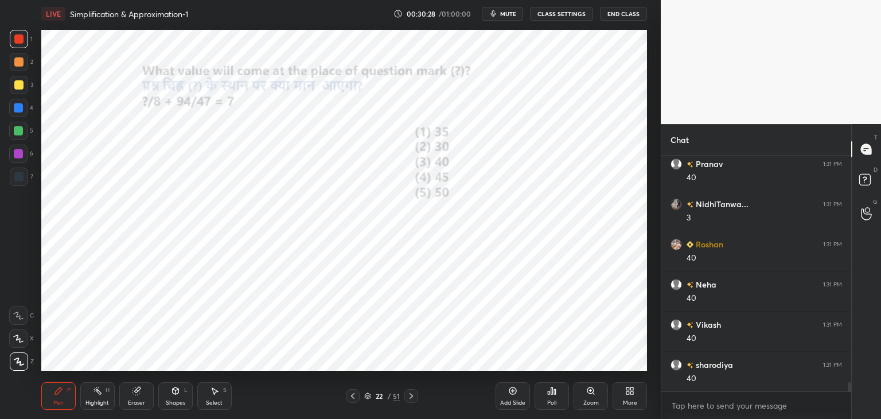
scroll to position [5741, 0]
click at [408, 391] on div at bounding box center [411, 396] width 14 height 14
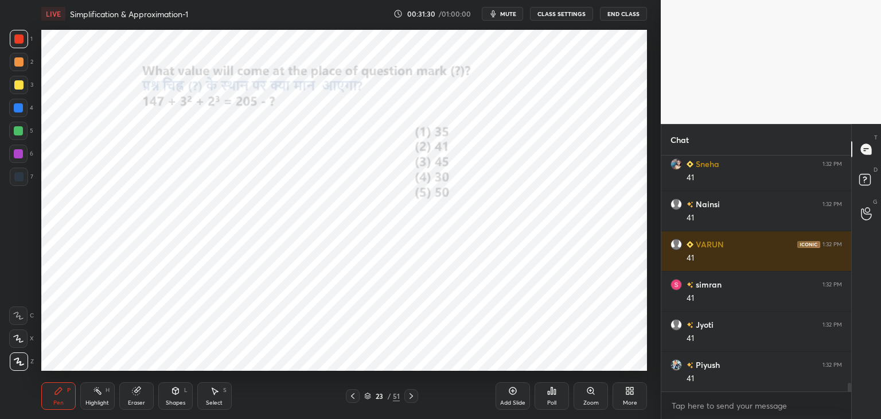
scroll to position [6263, 0]
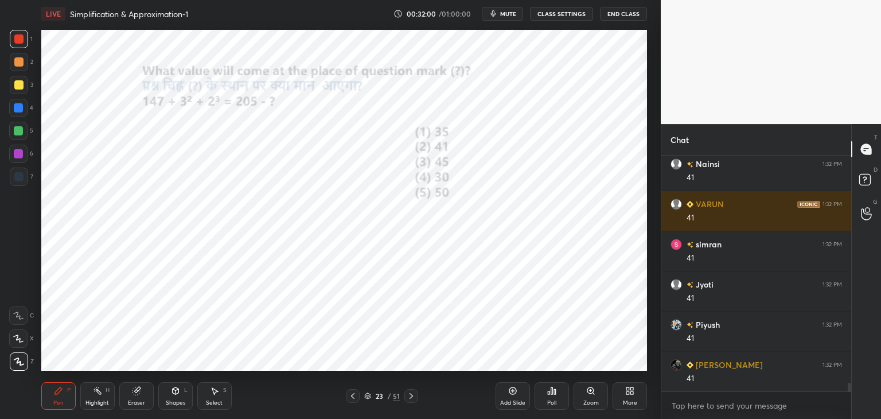
click at [415, 396] on icon at bounding box center [411, 395] width 9 height 9
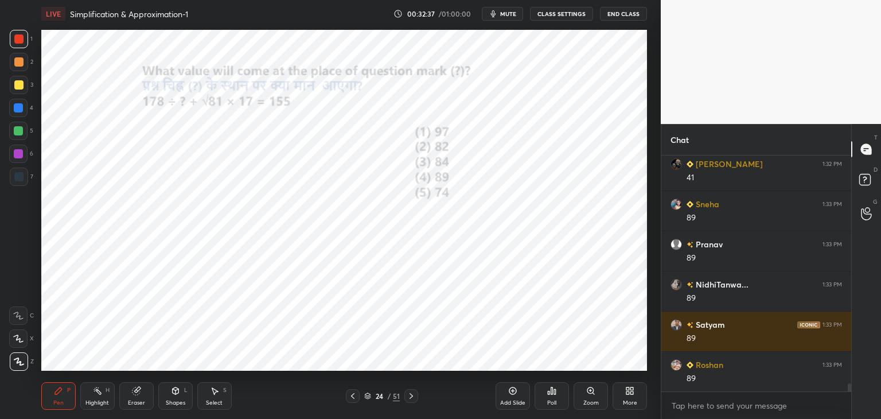
scroll to position [6504, 0]
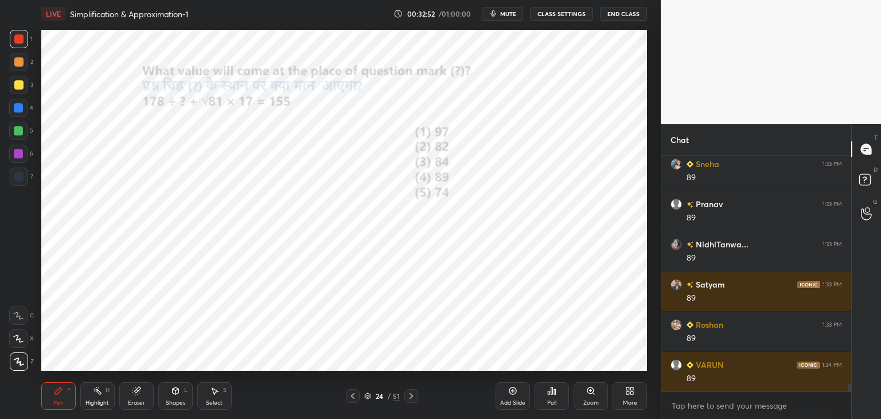
click at [411, 393] on icon at bounding box center [411, 395] width 9 height 9
type textarea "x"
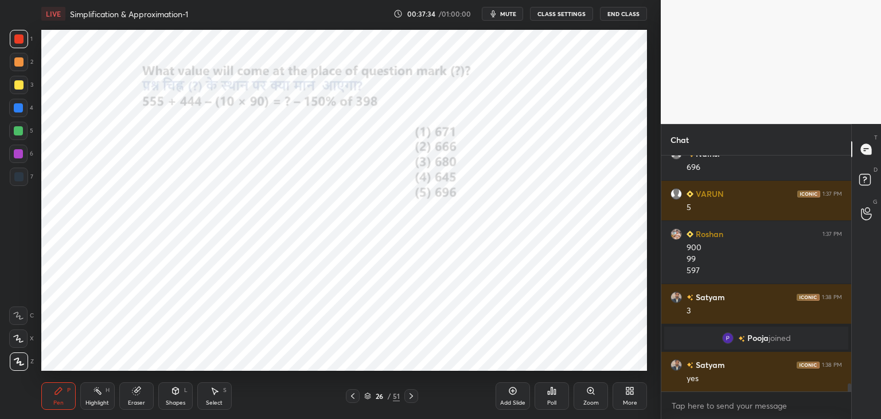
scroll to position [6566, 0]
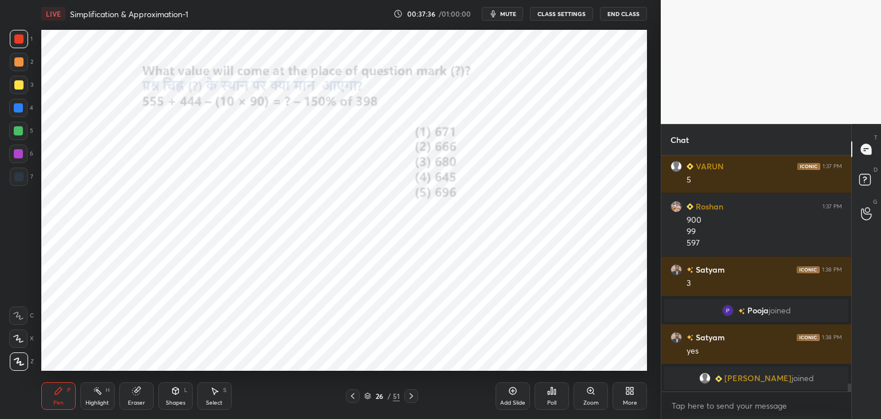
click at [415, 398] on icon at bounding box center [411, 395] width 9 height 9
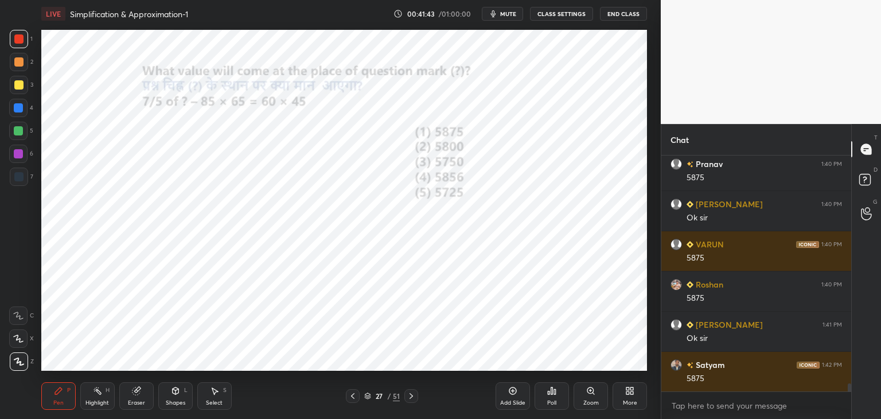
scroll to position [6955, 0]
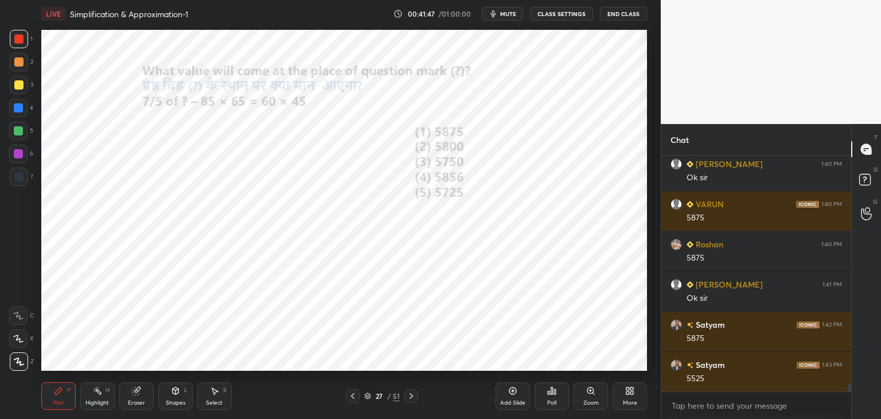
click at [137, 393] on icon at bounding box center [136, 390] width 7 height 7
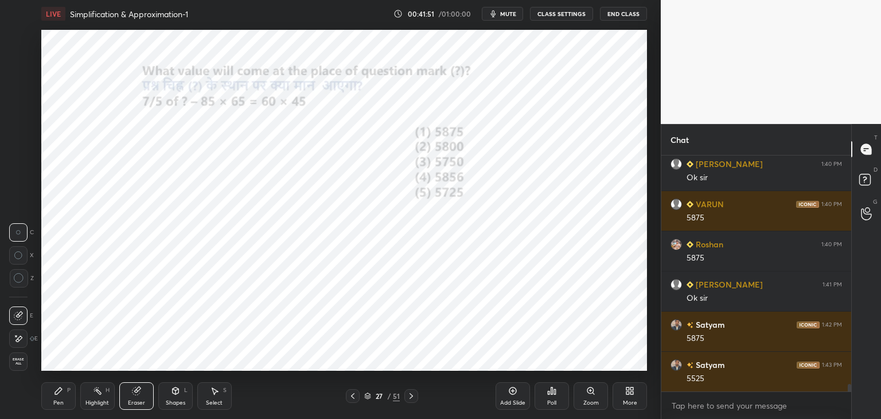
click at [56, 395] on icon at bounding box center [58, 390] width 9 height 9
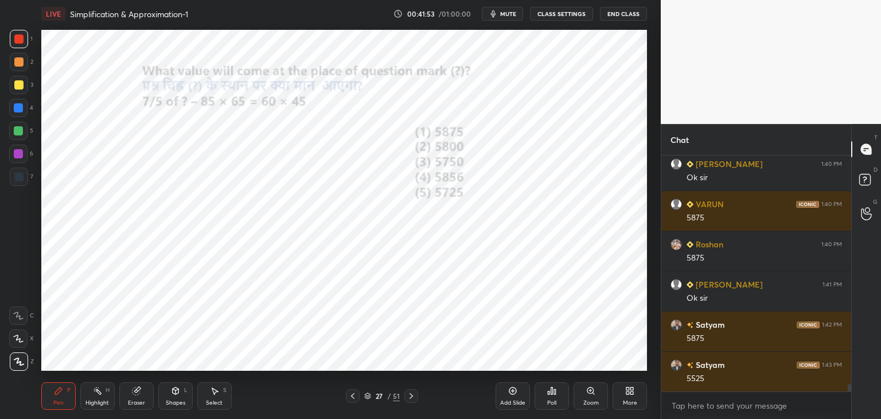
scroll to position [6995, 0]
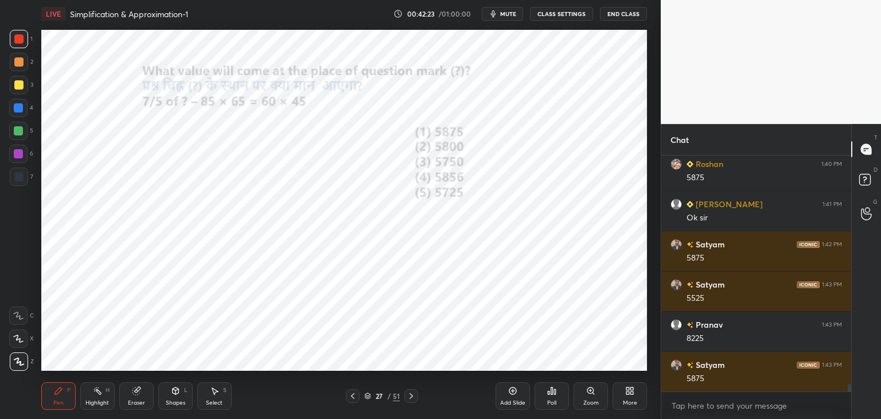
click at [143, 400] on div "Eraser" at bounding box center [136, 403] width 17 height 6
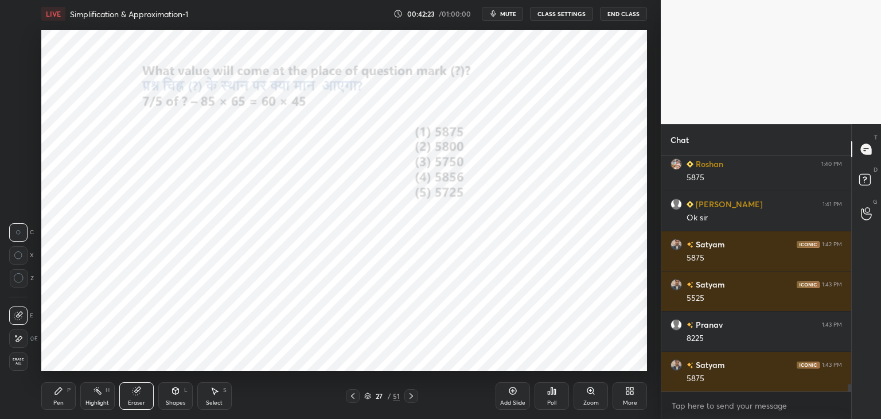
scroll to position [7075, 0]
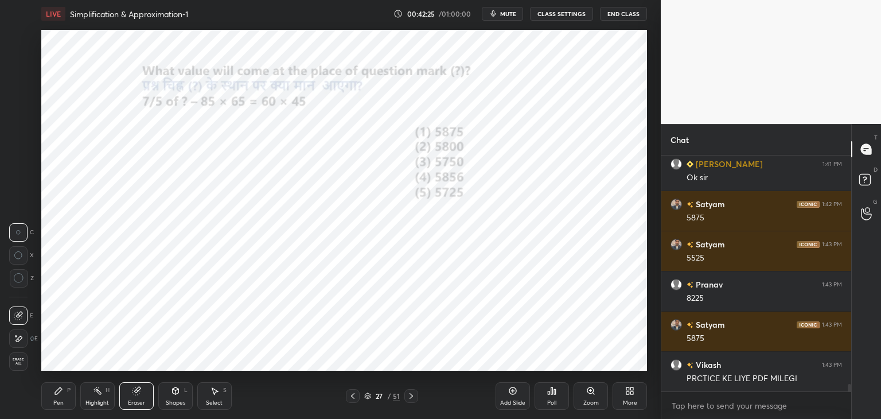
click at [62, 392] on icon at bounding box center [58, 390] width 9 height 9
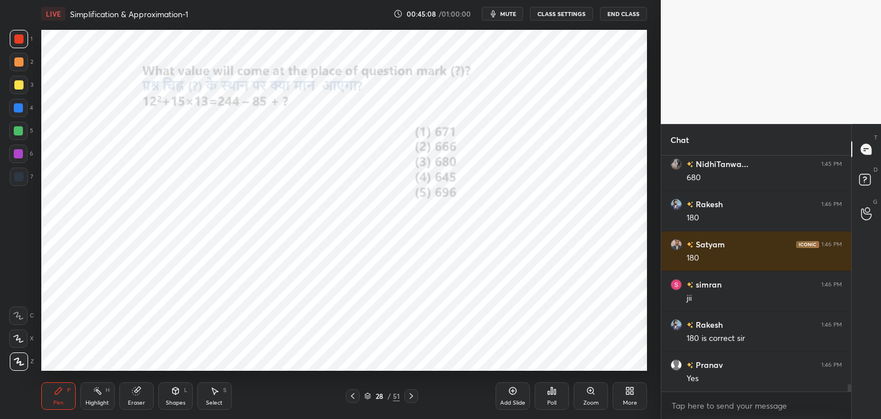
scroll to position [7528, 0]
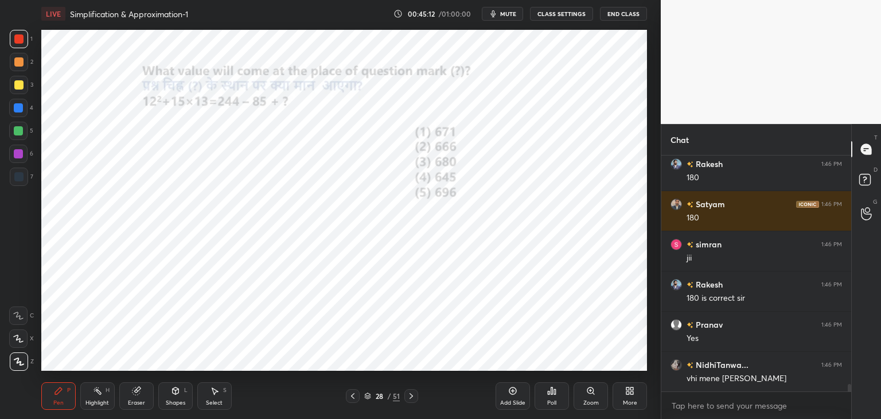
click at [407, 396] on icon at bounding box center [411, 395] width 9 height 9
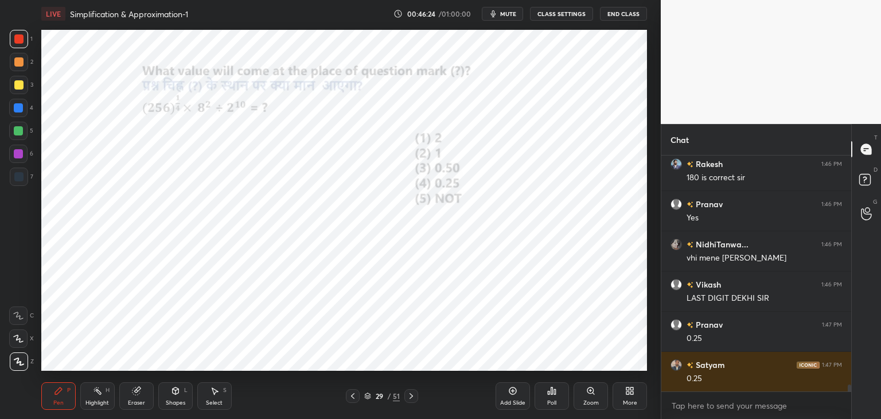
scroll to position [7688, 0]
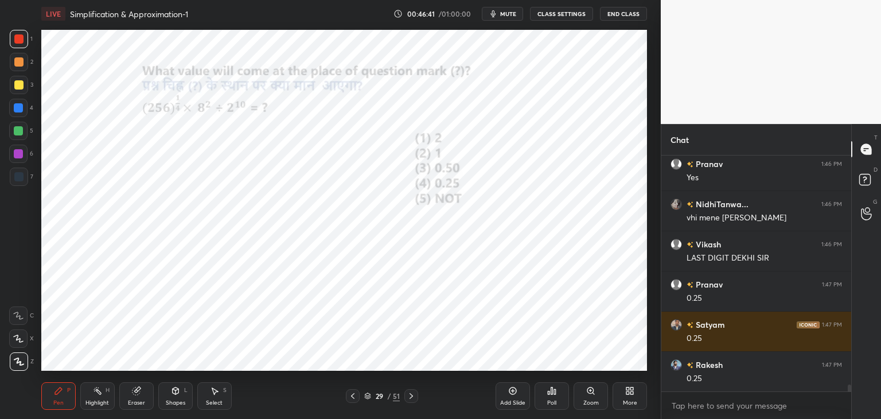
click at [138, 396] on div "Eraser" at bounding box center [136, 396] width 34 height 28
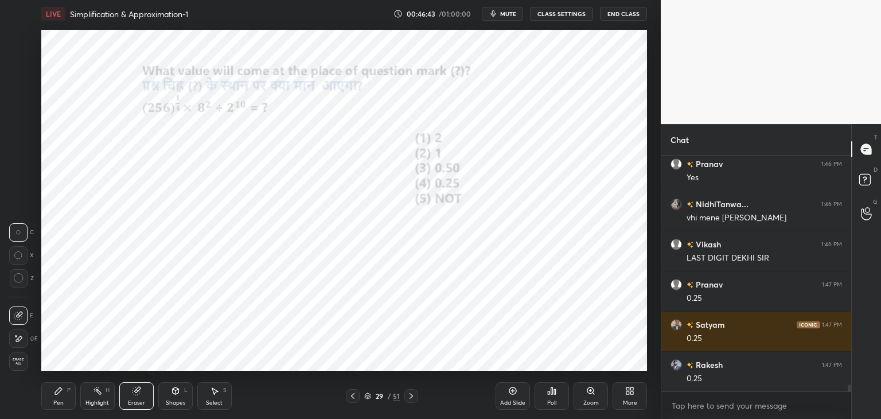
scroll to position [7728, 0]
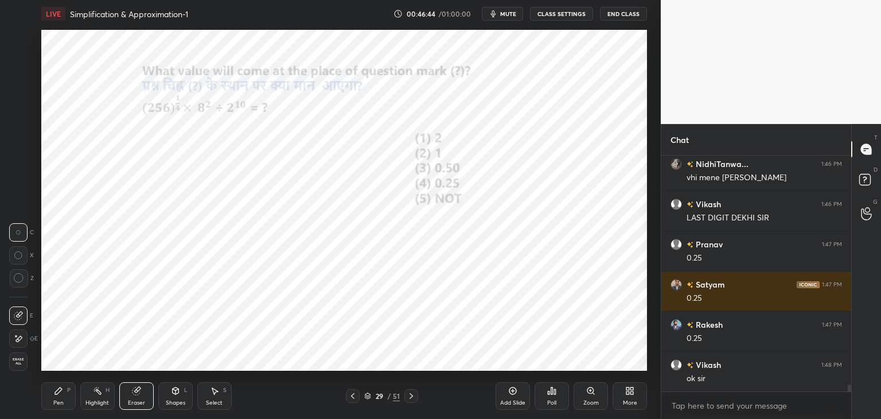
click at [23, 281] on icon at bounding box center [19, 278] width 10 height 10
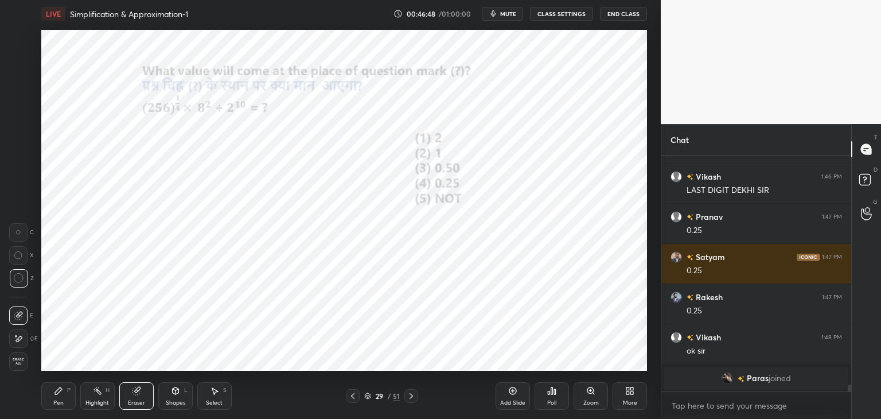
click at [59, 395] on icon at bounding box center [58, 390] width 9 height 9
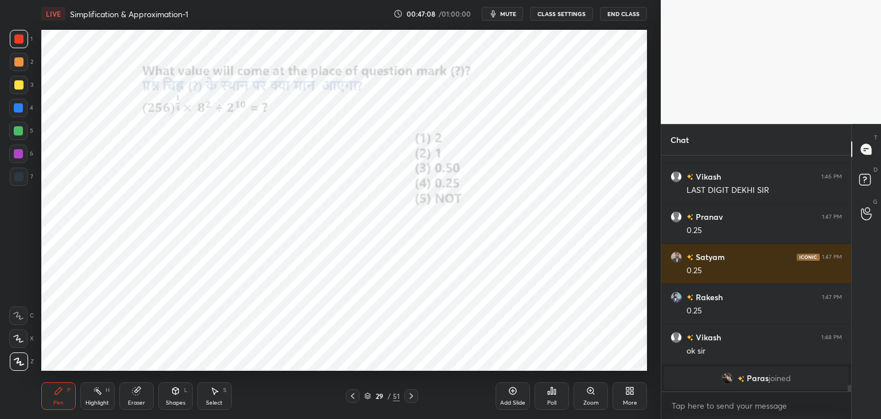
click at [141, 395] on div "Eraser" at bounding box center [136, 396] width 34 height 28
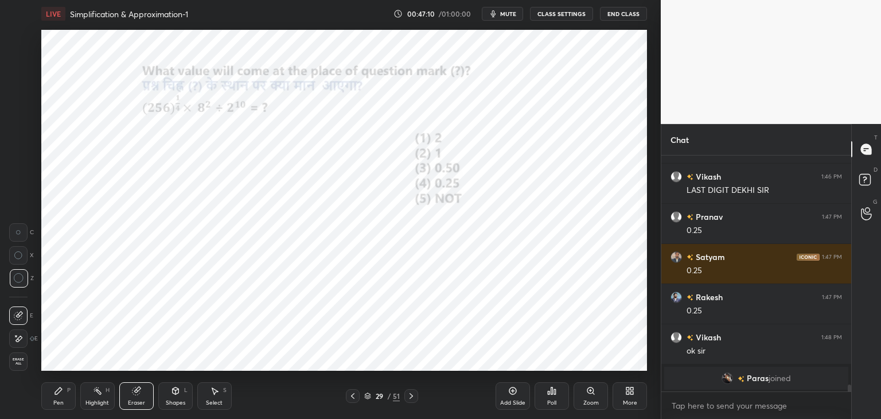
click at [55, 398] on div "Pen P" at bounding box center [58, 396] width 34 height 28
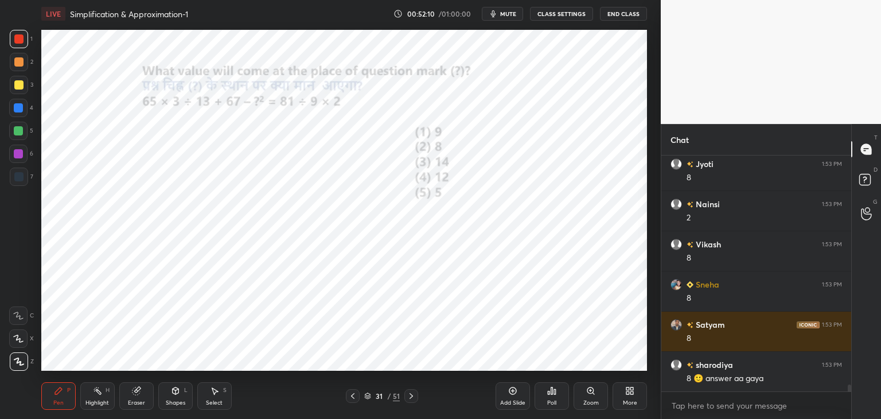
scroll to position [8227, 0]
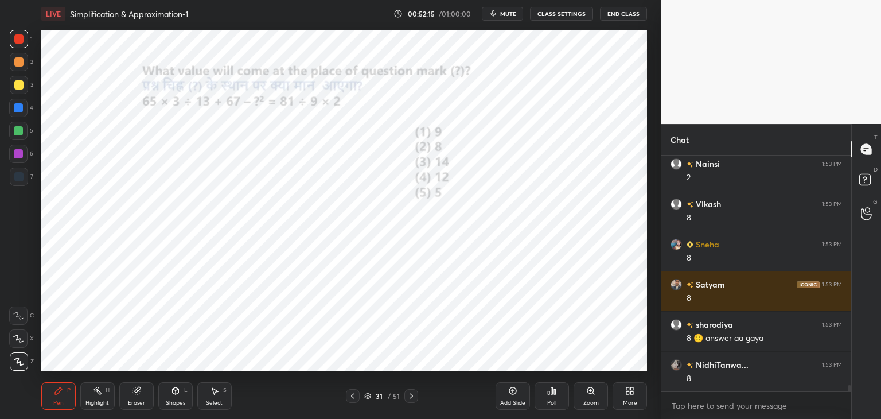
click at [142, 391] on div "Eraser" at bounding box center [136, 396] width 34 height 28
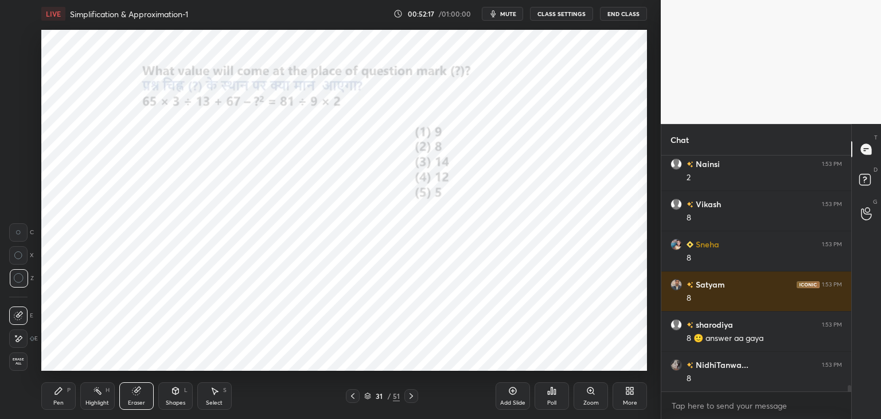
click at [69, 391] on div "P" at bounding box center [68, 390] width 3 height 6
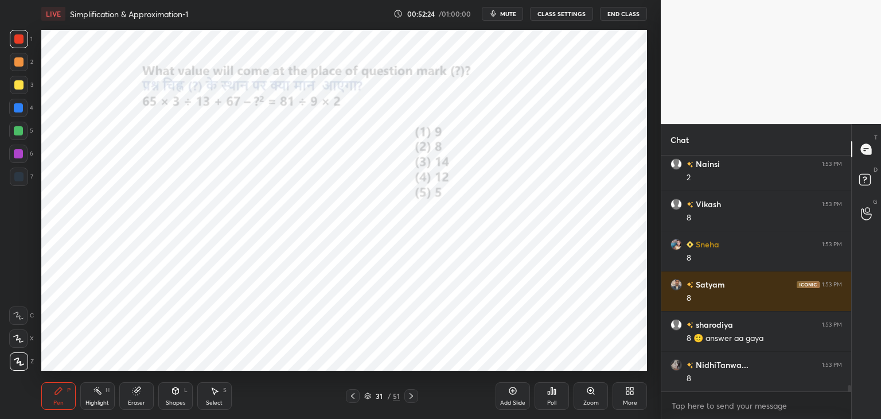
click at [413, 396] on icon at bounding box center [411, 395] width 9 height 9
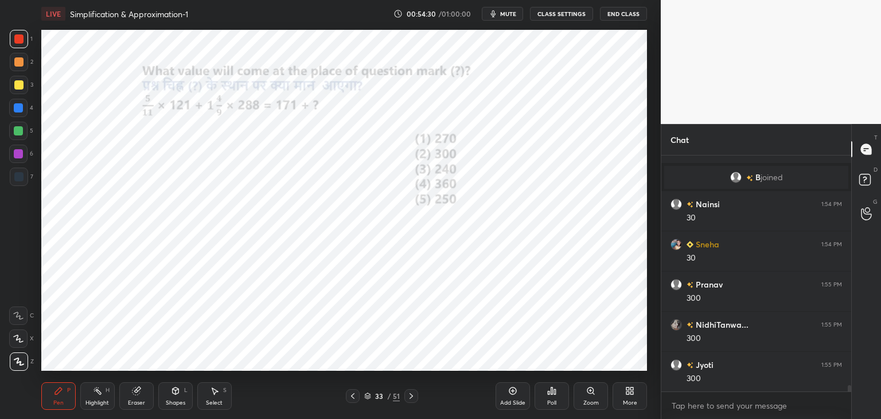
scroll to position [8362, 0]
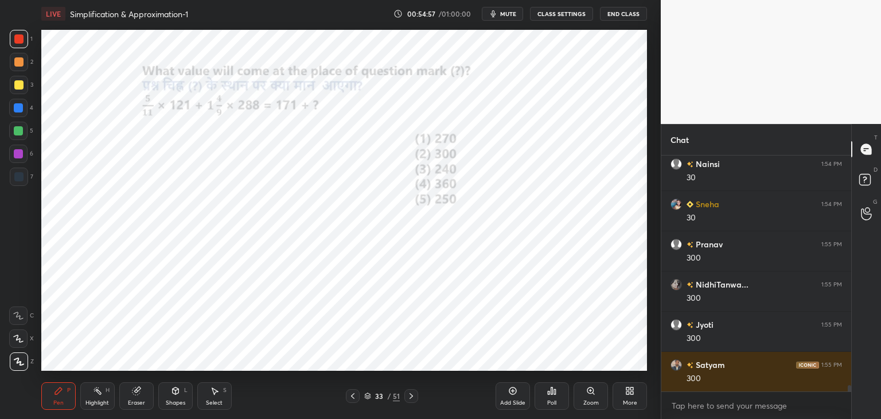
click at [173, 400] on div "Shapes" at bounding box center [176, 403] width 20 height 6
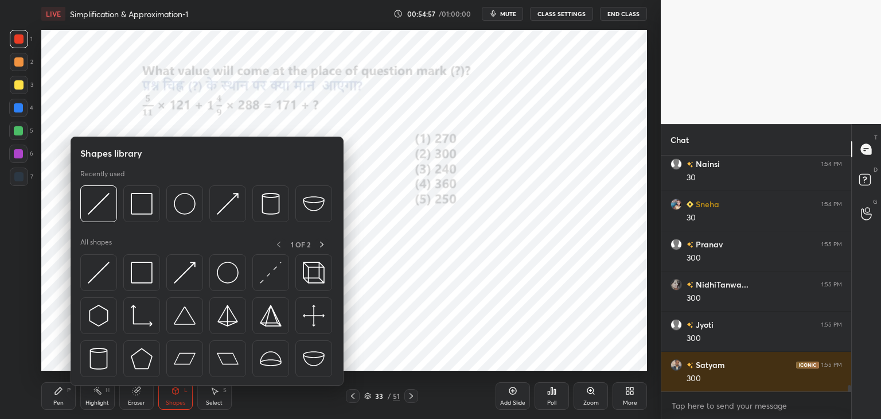
click at [138, 395] on icon at bounding box center [136, 390] width 9 height 9
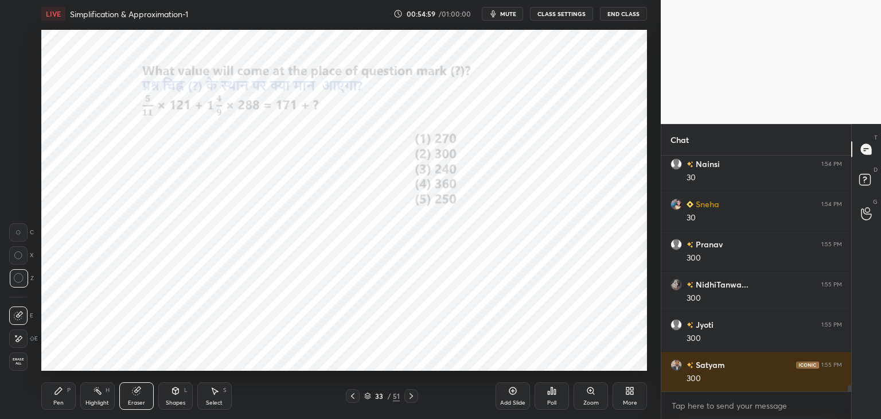
click at [59, 393] on icon at bounding box center [58, 390] width 9 height 9
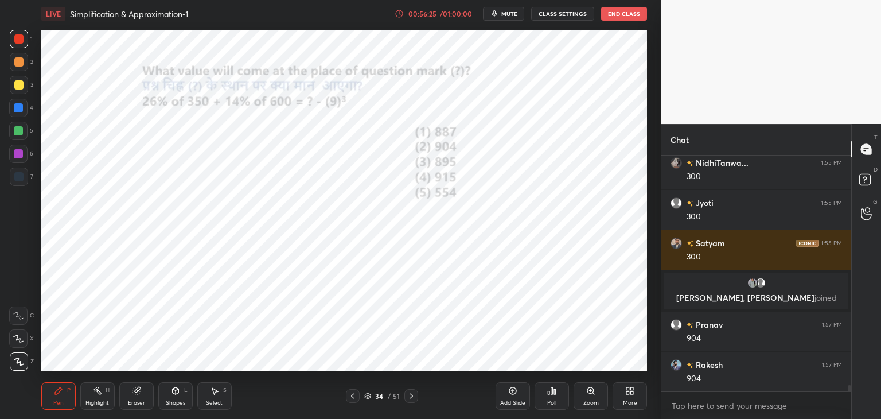
scroll to position [8467, 0]
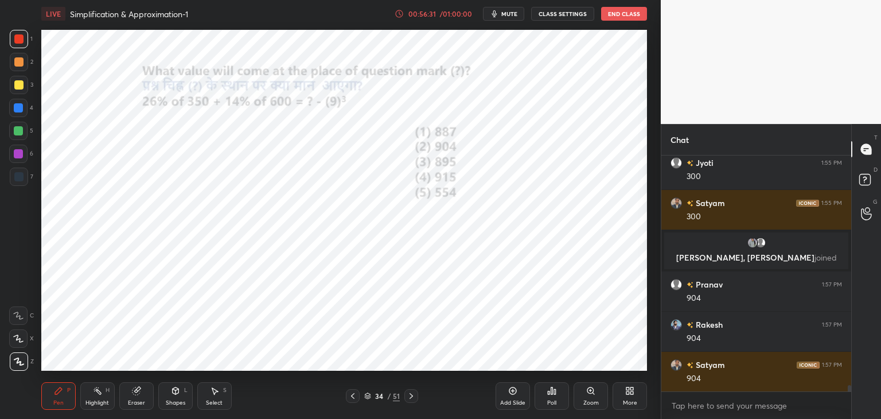
click at [137, 395] on icon at bounding box center [136, 390] width 9 height 9
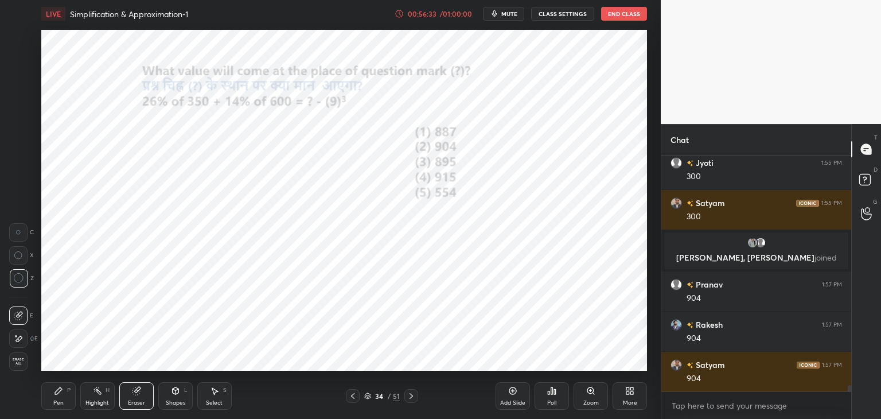
click at [54, 399] on div "Pen P" at bounding box center [58, 396] width 34 height 28
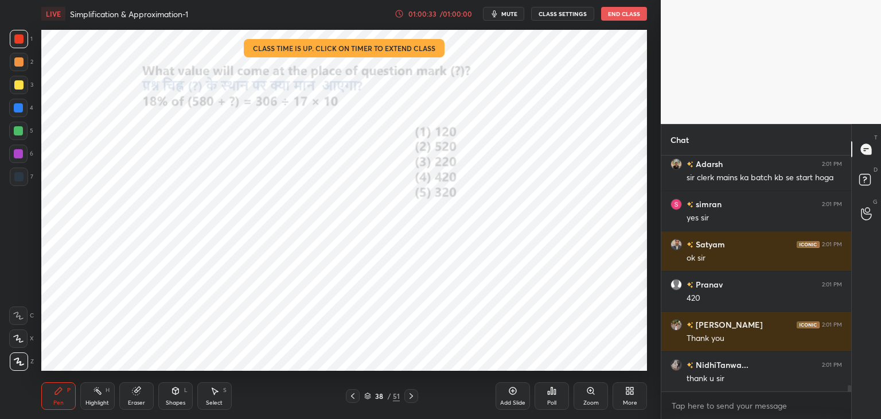
scroll to position [8942, 0]
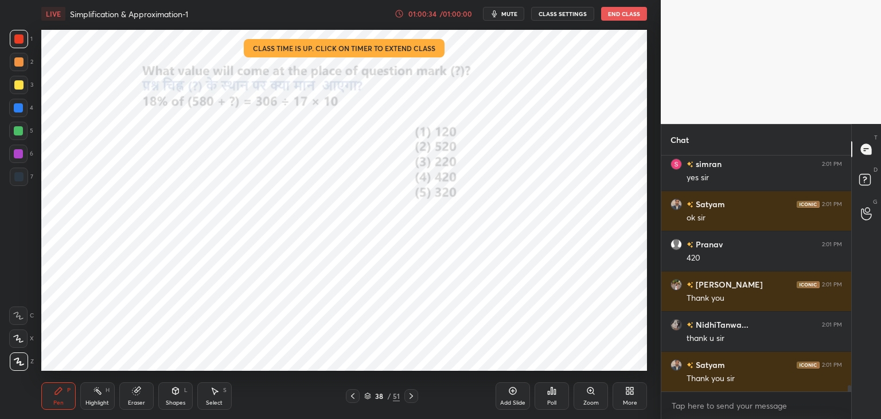
click at [623, 14] on button "End Class" at bounding box center [624, 14] width 46 height 14
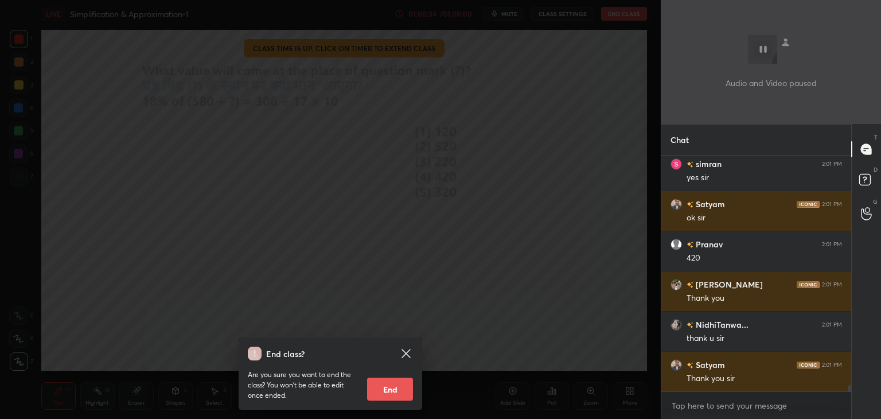
scroll to position [8983, 0]
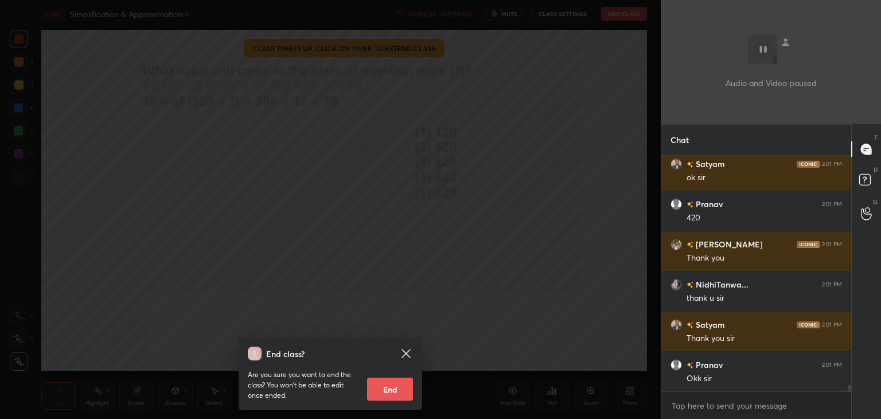
click at [386, 391] on button "End" at bounding box center [390, 389] width 46 height 23
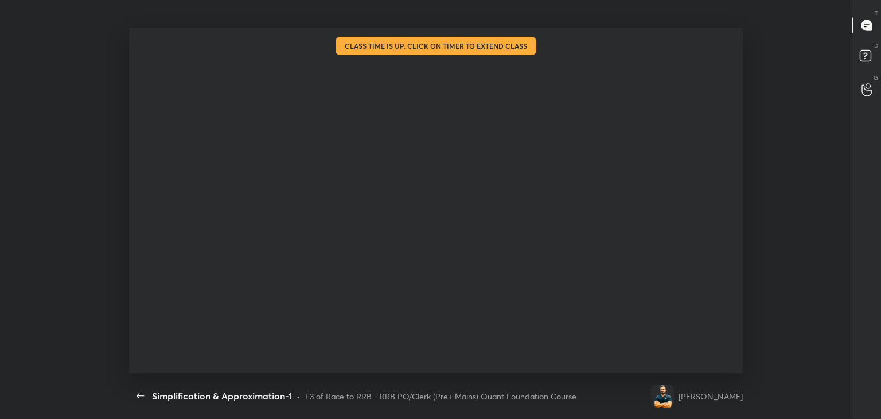
scroll to position [0, 0]
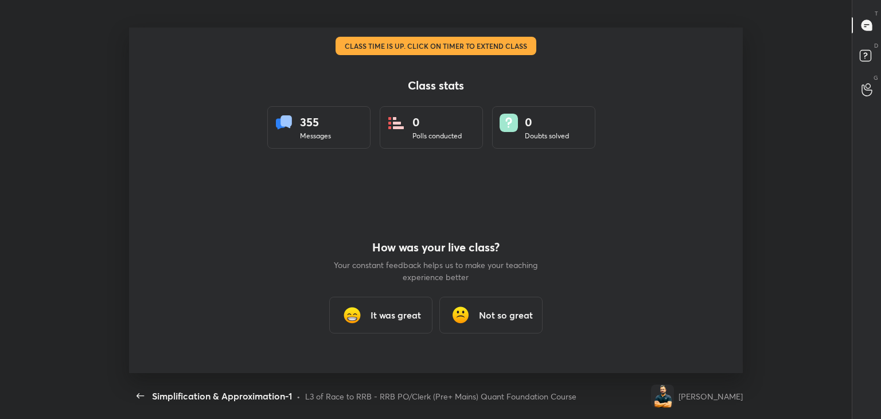
click at [381, 305] on div "It was great" at bounding box center [380, 315] width 103 height 37
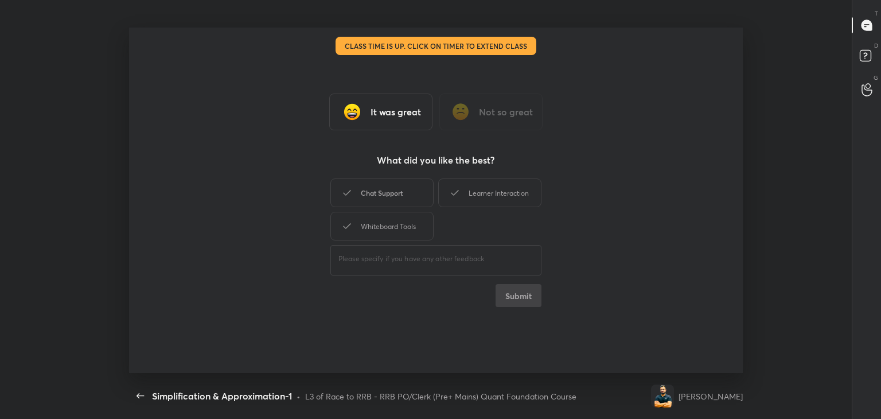
click at [407, 192] on div "Chat Support" at bounding box center [381, 192] width 103 height 29
click at [468, 187] on div "Learner Interaction" at bounding box center [489, 192] width 103 height 29
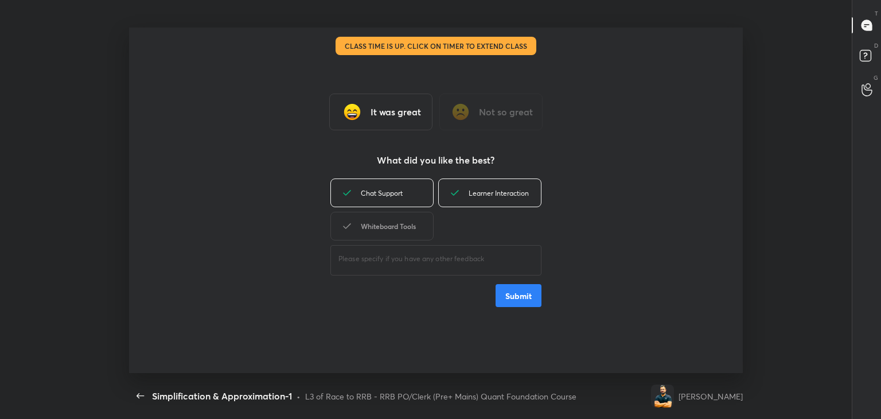
click at [409, 228] on div "Whiteboard Tools" at bounding box center [381, 226] width 103 height 29
click at [519, 302] on button "Submit" at bounding box center [519, 295] width 46 height 23
